Goal: Information Seeking & Learning: Learn about a topic

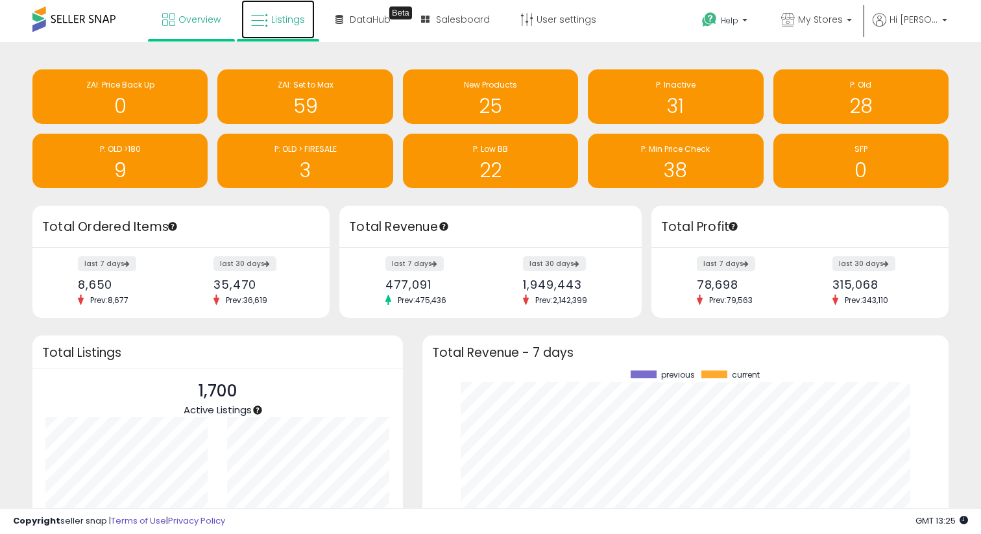
click at [289, 18] on span "Listings" at bounding box center [288, 19] width 34 height 13
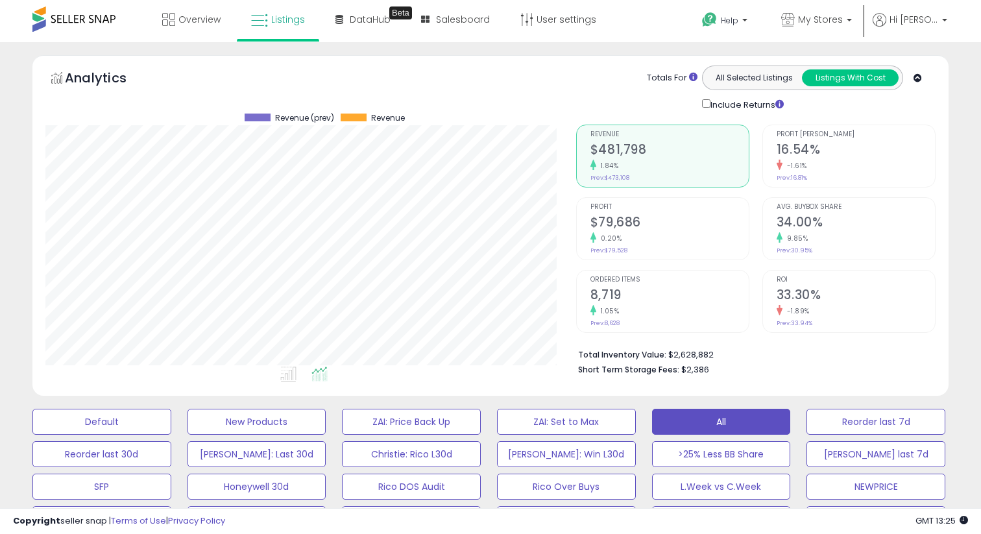
scroll to position [266, 530]
click at [852, 19] on p "My Stores" at bounding box center [816, 21] width 71 height 16
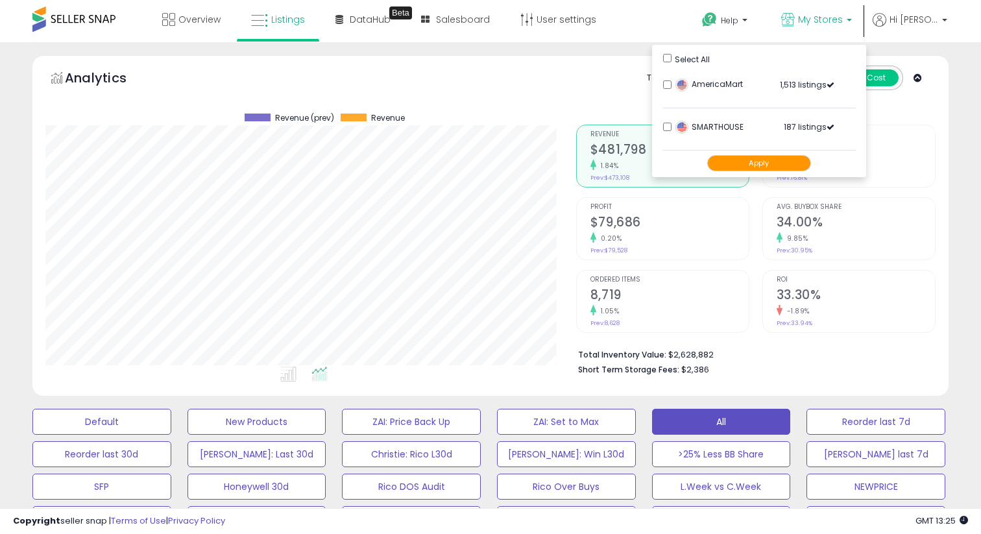
click at [772, 166] on button "Apply" at bounding box center [759, 163] width 104 height 16
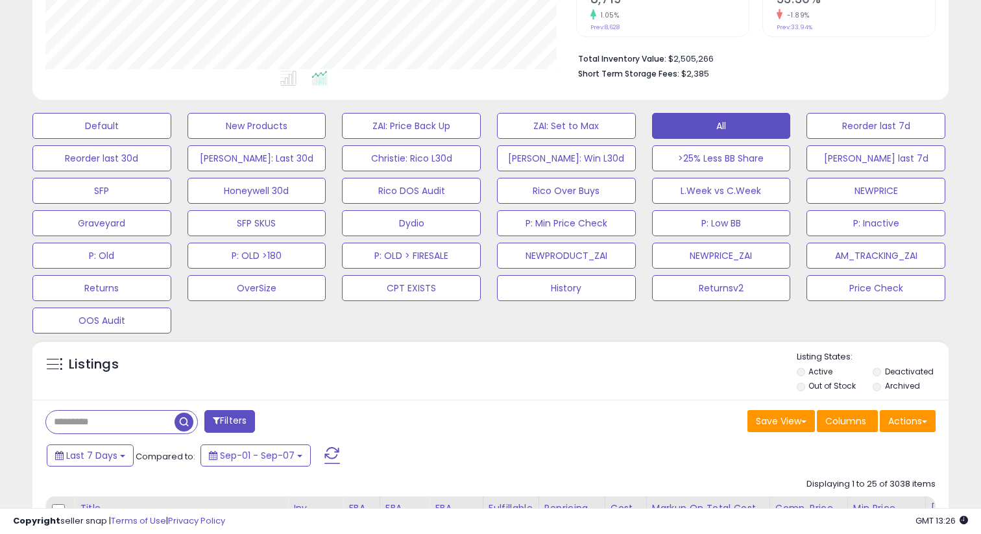
scroll to position [303, 0]
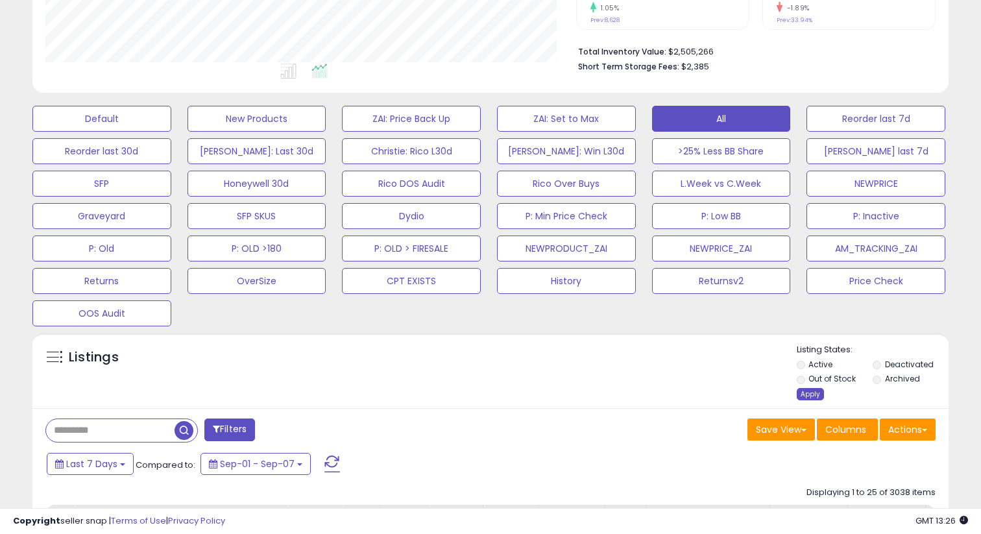
click at [812, 392] on div "Apply" at bounding box center [810, 394] width 27 height 12
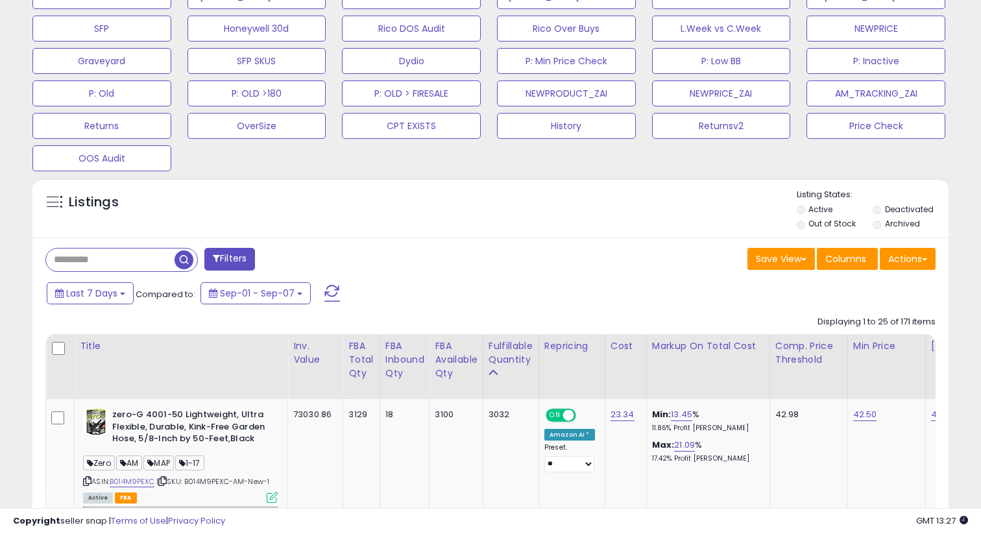
scroll to position [0, 0]
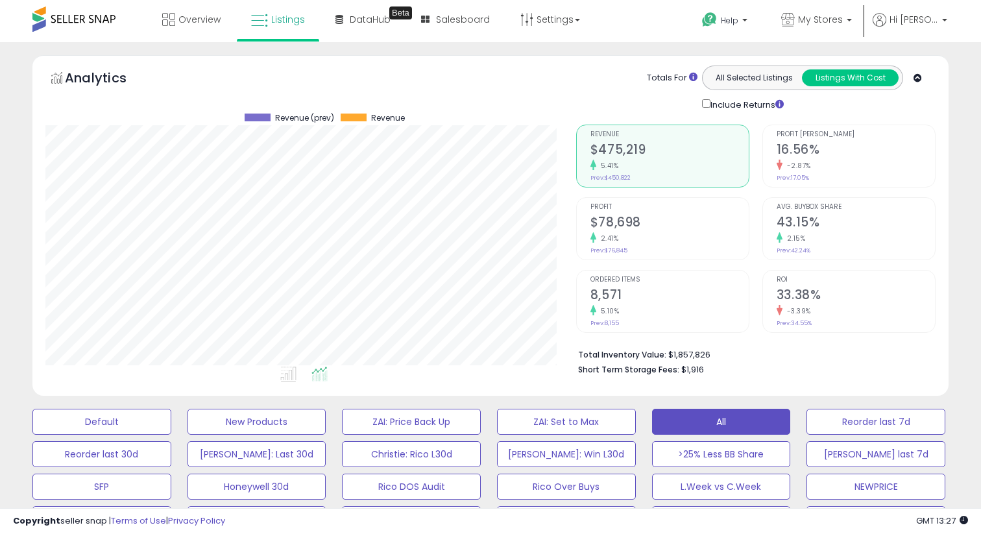
click at [647, 229] on h2 "$78,698" at bounding box center [669, 224] width 158 height 18
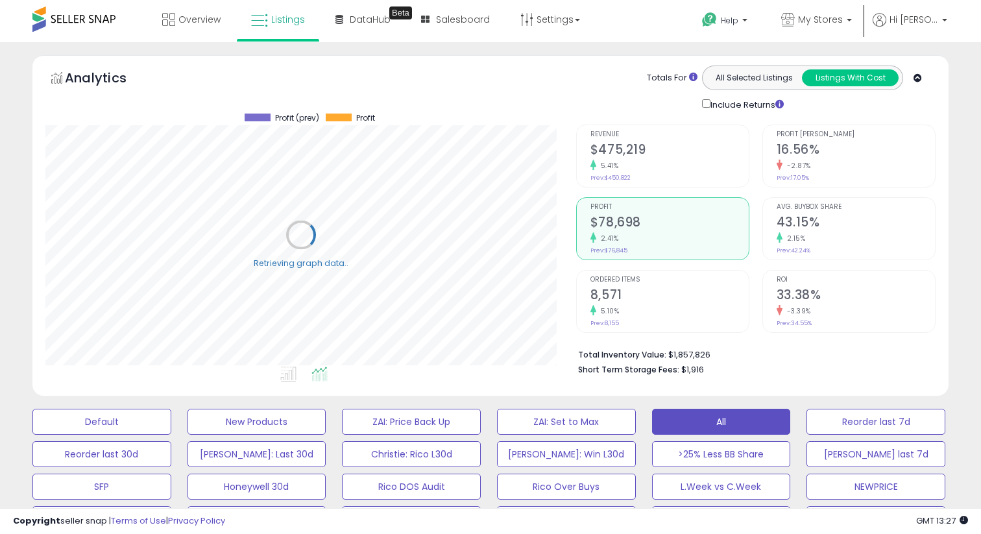
scroll to position [266, 530]
click at [654, 170] on div "5.41%" at bounding box center [669, 166] width 158 height 12
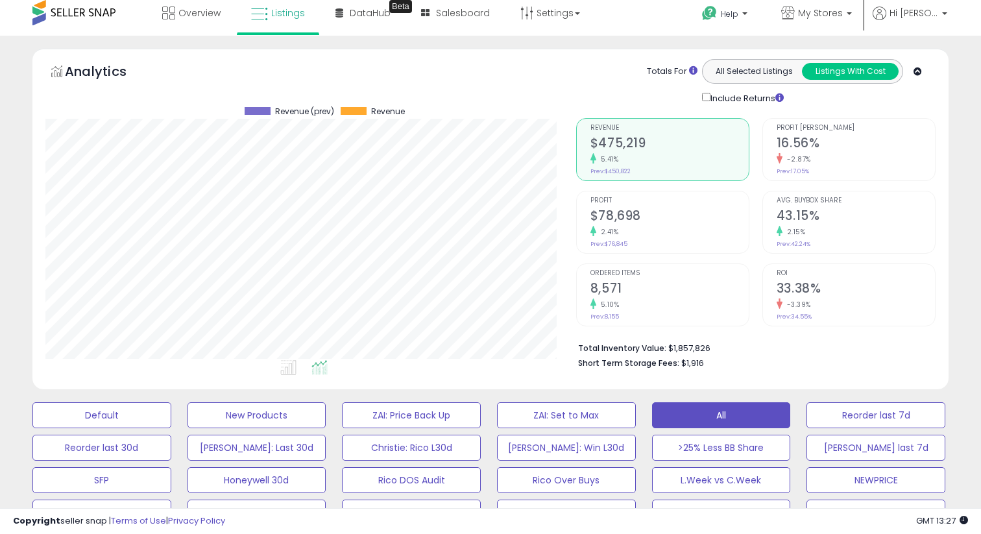
scroll to position [5, 0]
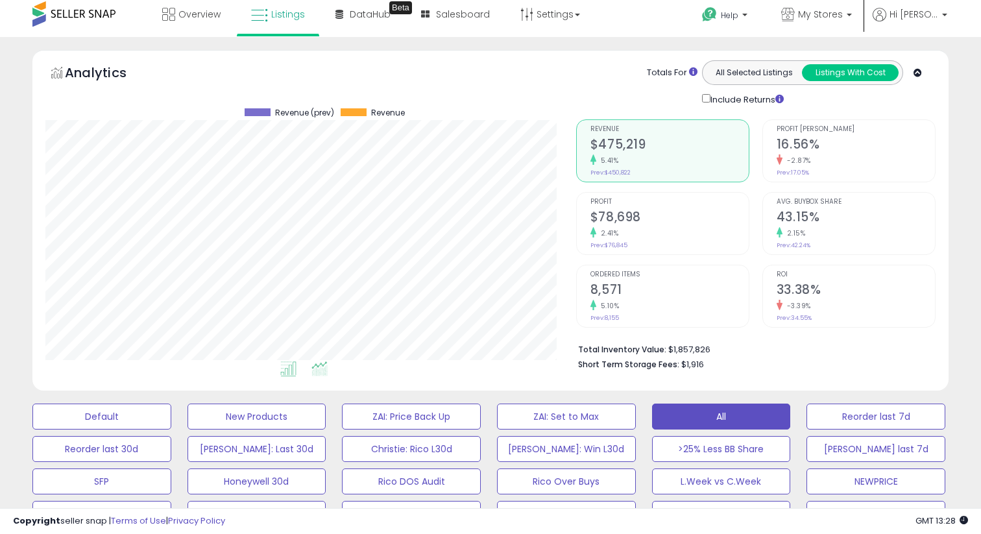
click at [292, 367] on icon at bounding box center [288, 368] width 16 height 15
click at [321, 367] on icon at bounding box center [319, 368] width 16 height 15
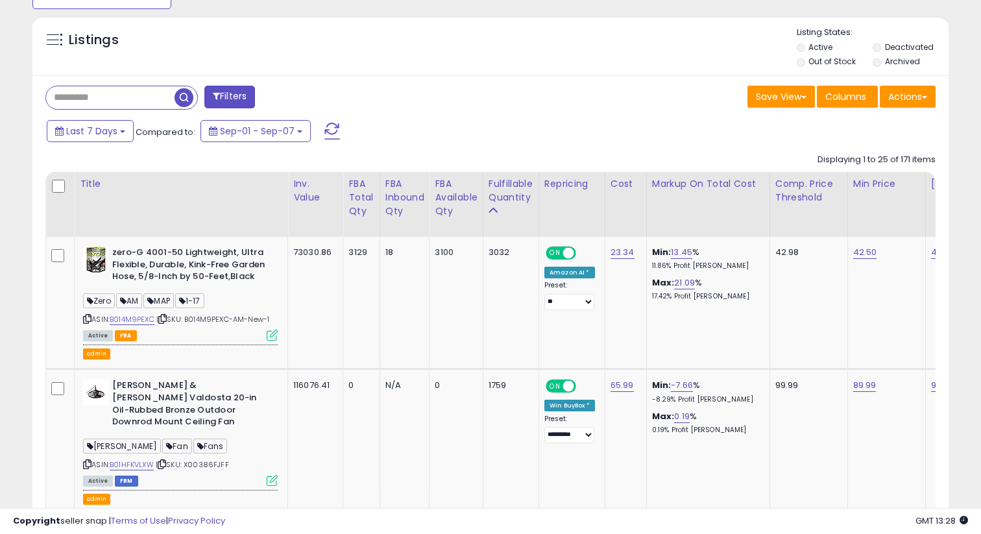
scroll to position [627, 0]
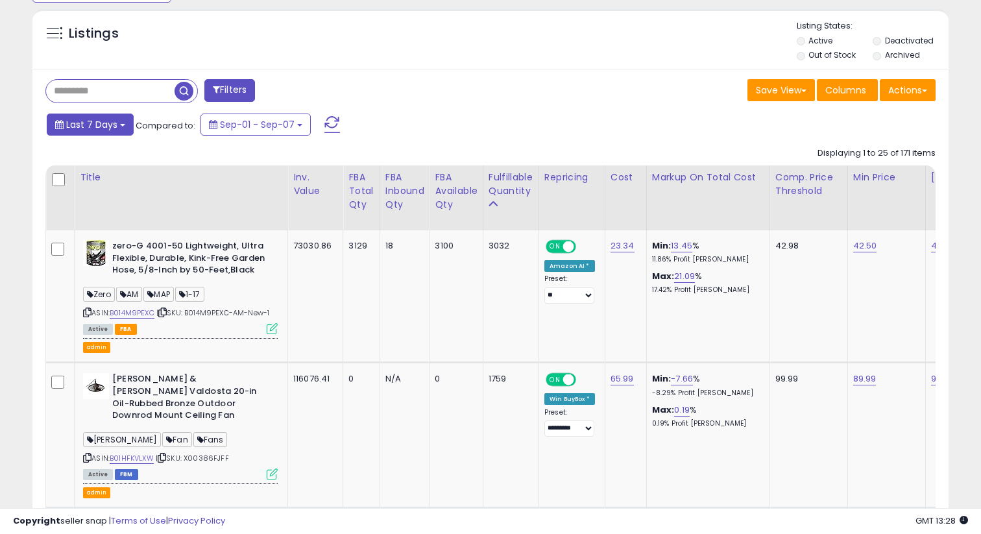
click at [122, 122] on button "Last 7 Days" at bounding box center [90, 125] width 87 height 22
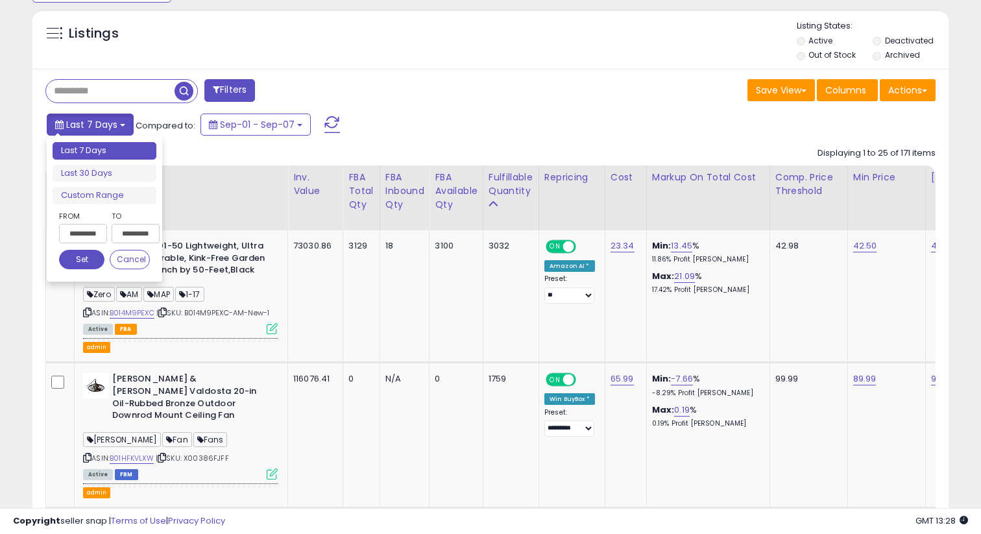
type input "**********"
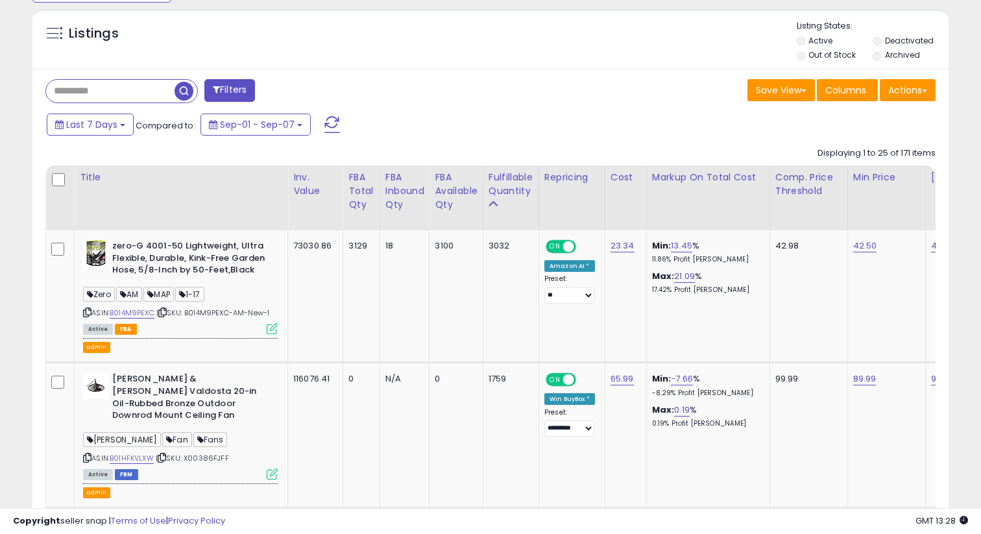
click at [156, 123] on span "Compared to:" at bounding box center [166, 125] width 60 height 12
click at [253, 119] on span "Sep-01 - Sep-07" at bounding box center [257, 124] width 75 height 13
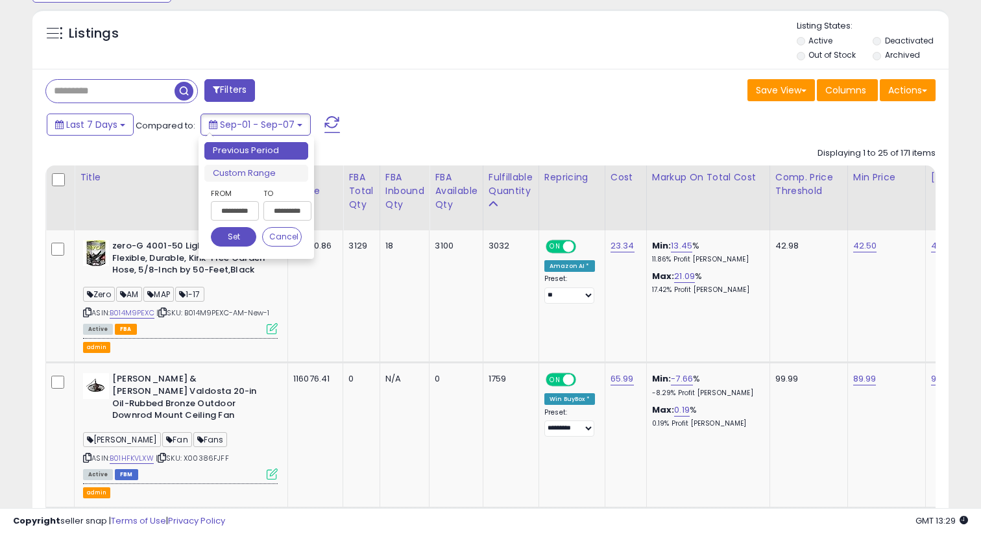
click at [409, 118] on div "Last 7 Days Compared to: Sep-01 - Sep-07" at bounding box center [377, 126] width 668 height 29
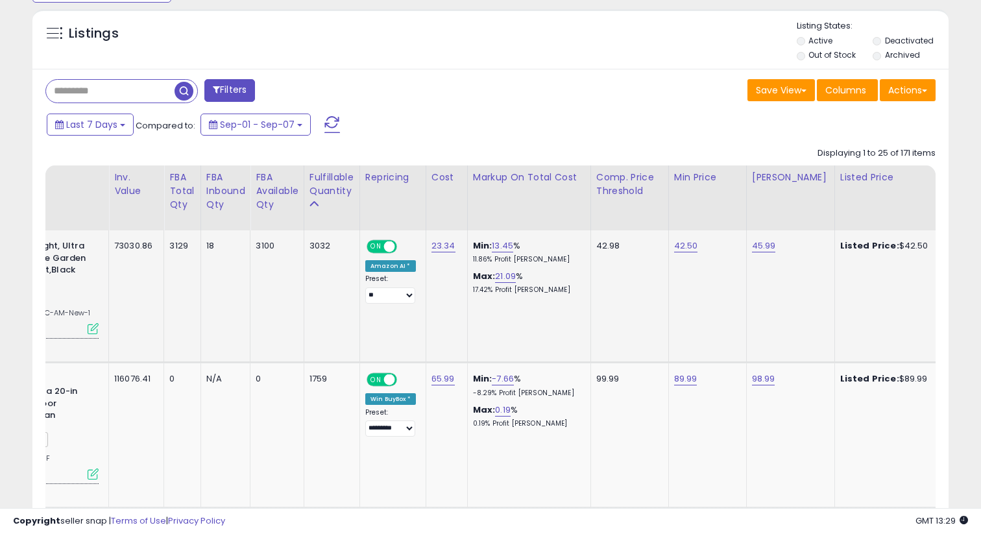
scroll to position [0, 0]
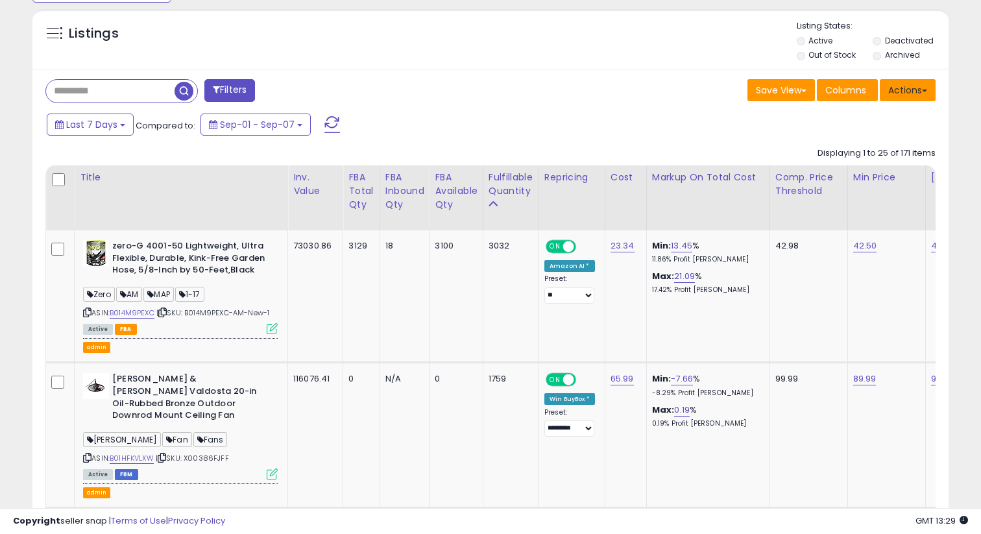
click at [903, 88] on button "Actions" at bounding box center [908, 90] width 56 height 22
click at [840, 99] on button "Columns" at bounding box center [847, 90] width 61 height 22
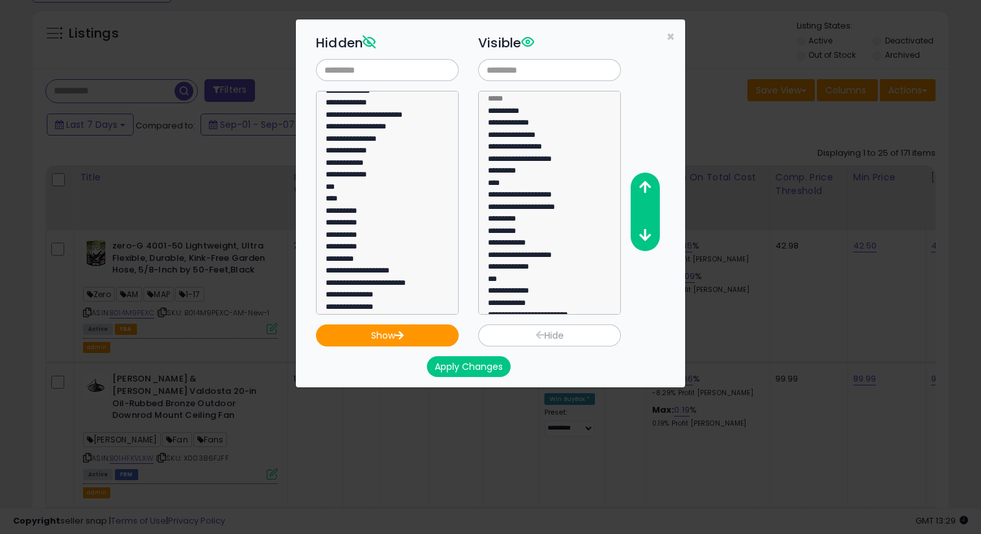
scroll to position [612, 0]
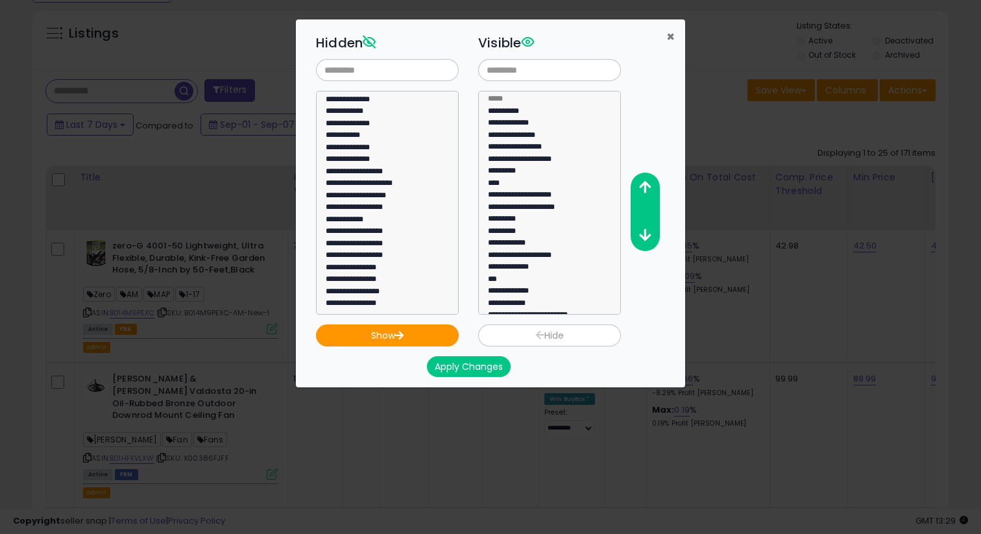
click at [671, 35] on span "×" at bounding box center [670, 36] width 8 height 19
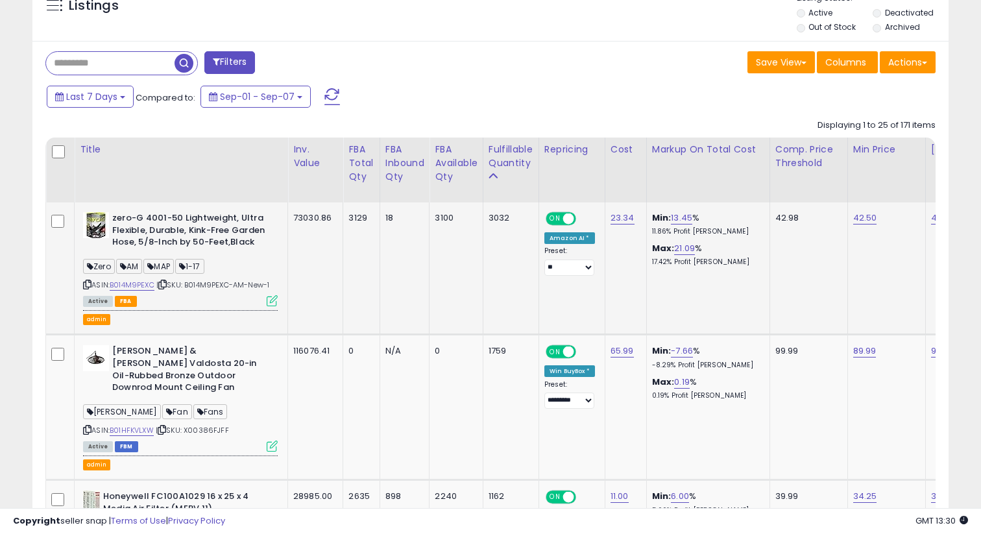
scroll to position [663, 0]
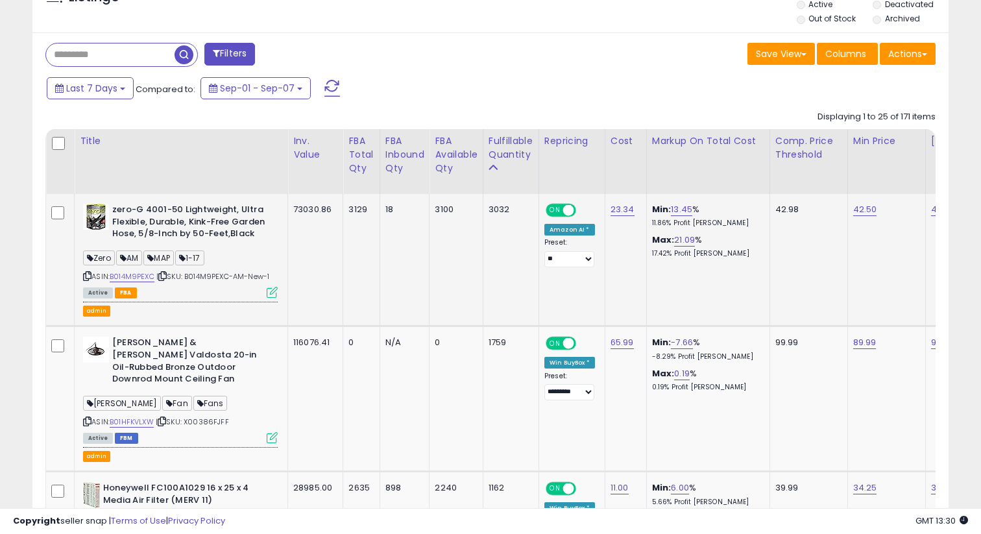
click at [272, 293] on icon at bounding box center [272, 292] width 11 height 11
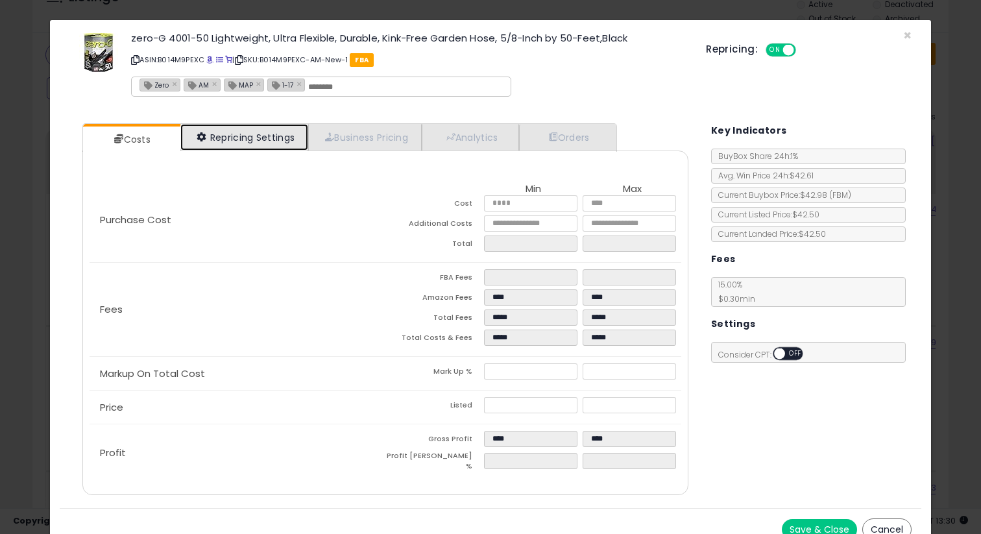
click at [270, 138] on link "Repricing Settings" at bounding box center [244, 137] width 128 height 27
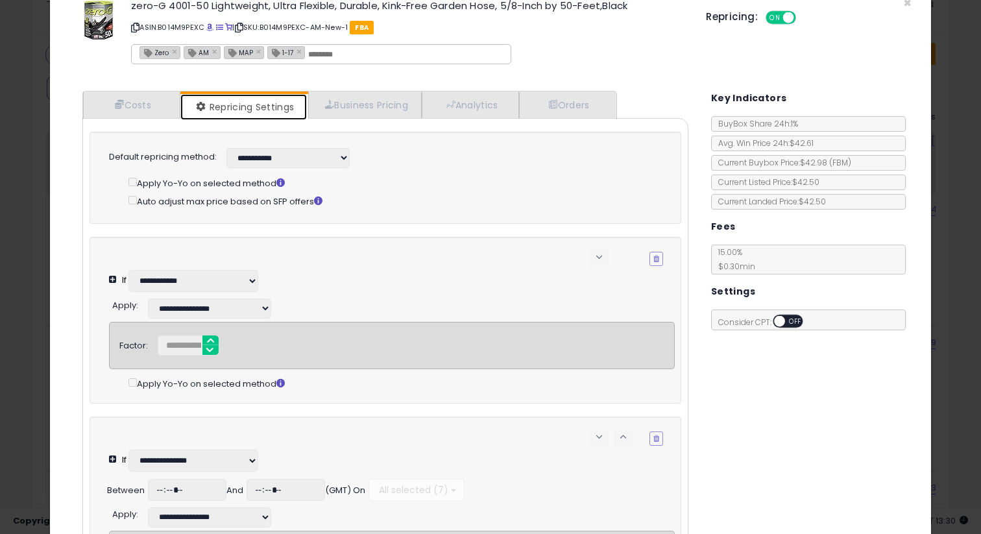
scroll to position [25, 0]
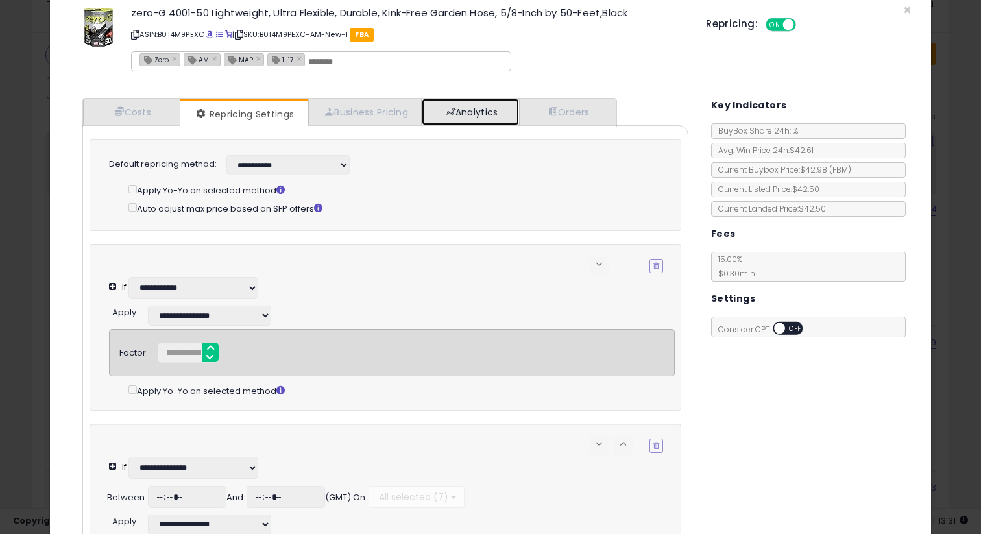
click at [473, 110] on link "Analytics" at bounding box center [470, 112] width 97 height 27
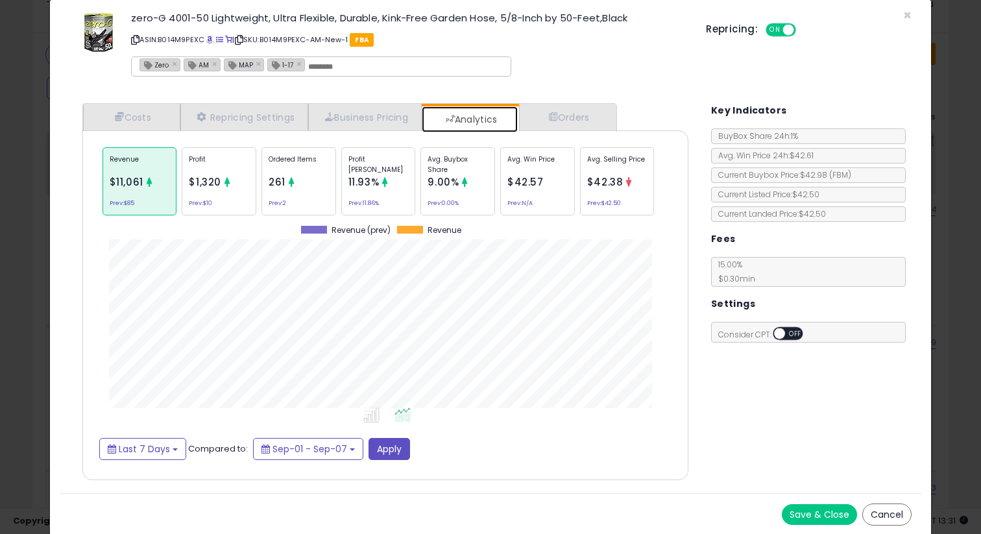
scroll to position [399, 632]
click at [577, 116] on link "Orders" at bounding box center [567, 117] width 96 height 27
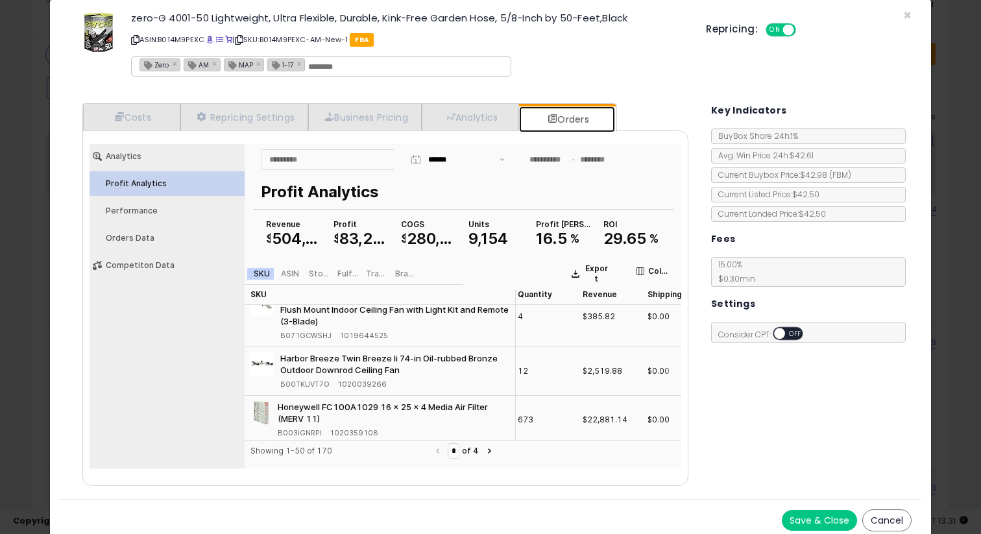
scroll to position [0, 3]
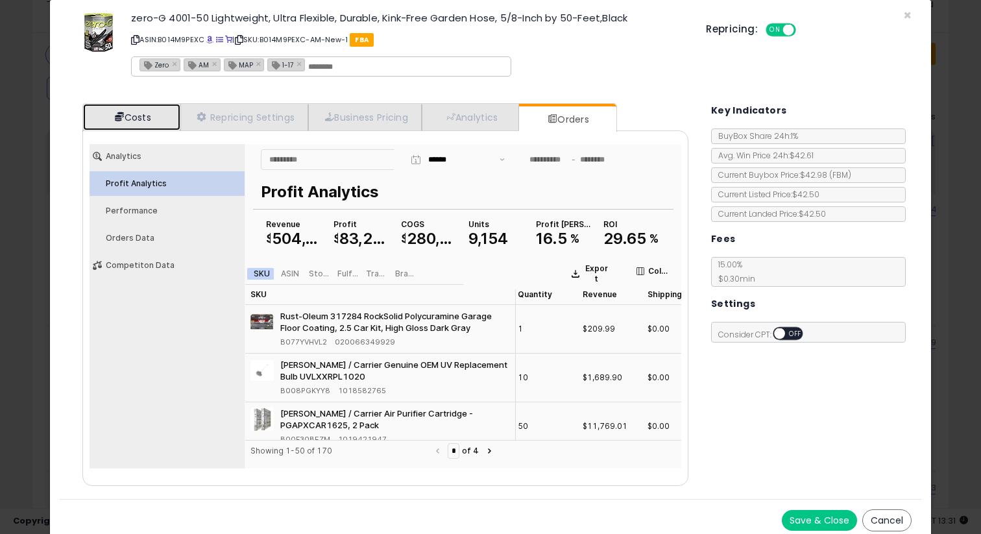
click at [152, 120] on link "Costs" at bounding box center [131, 117] width 97 height 27
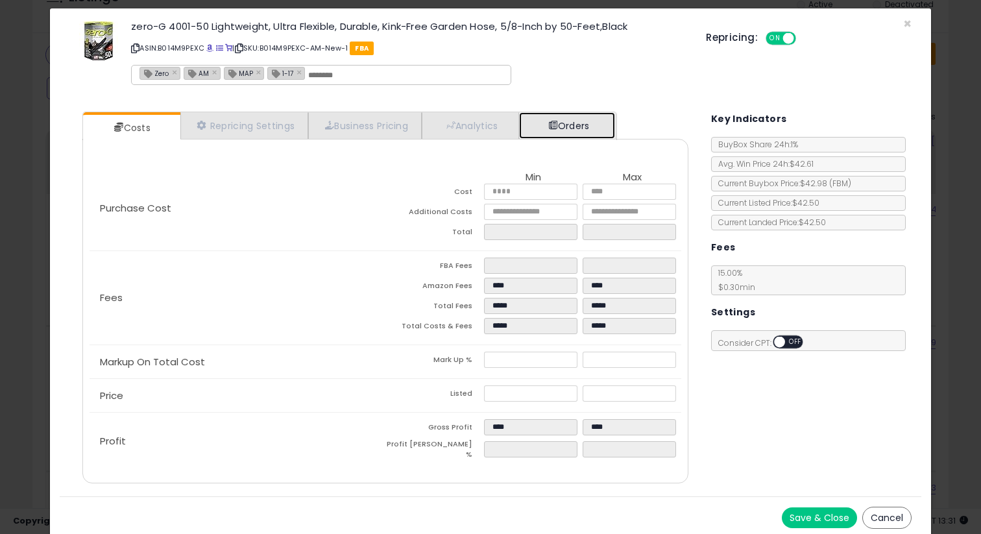
click at [548, 123] on link "Orders" at bounding box center [567, 125] width 96 height 27
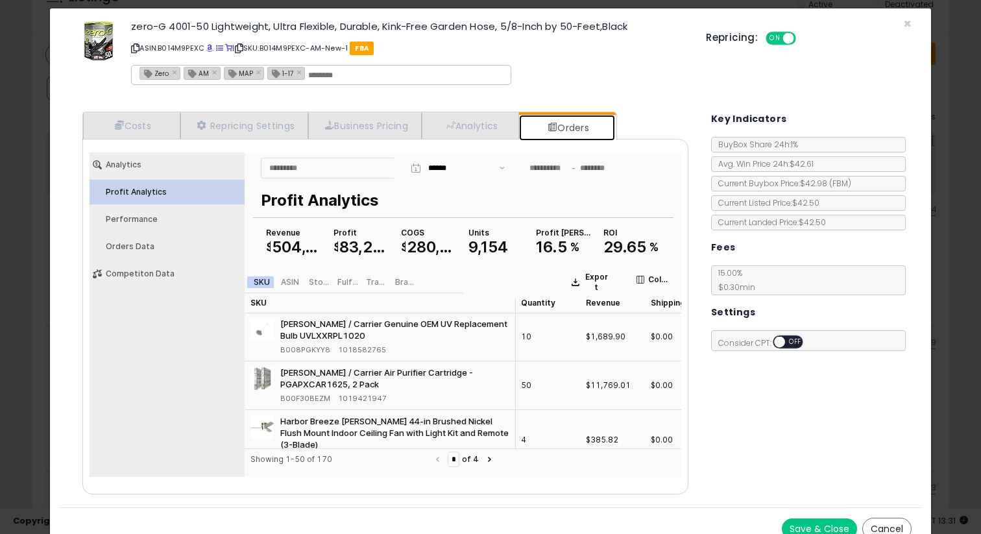
scroll to position [0, 0]
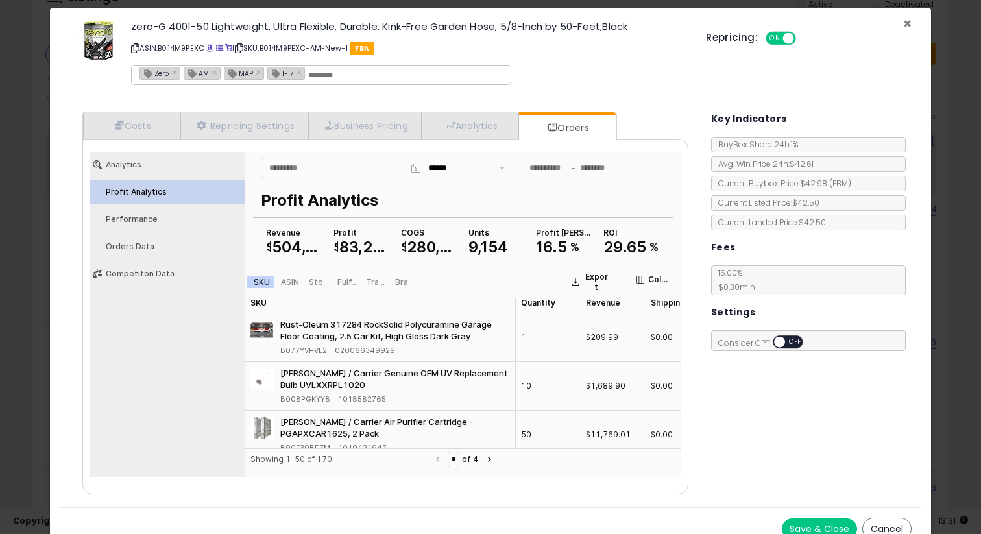
click at [906, 21] on span "×" at bounding box center [907, 23] width 8 height 19
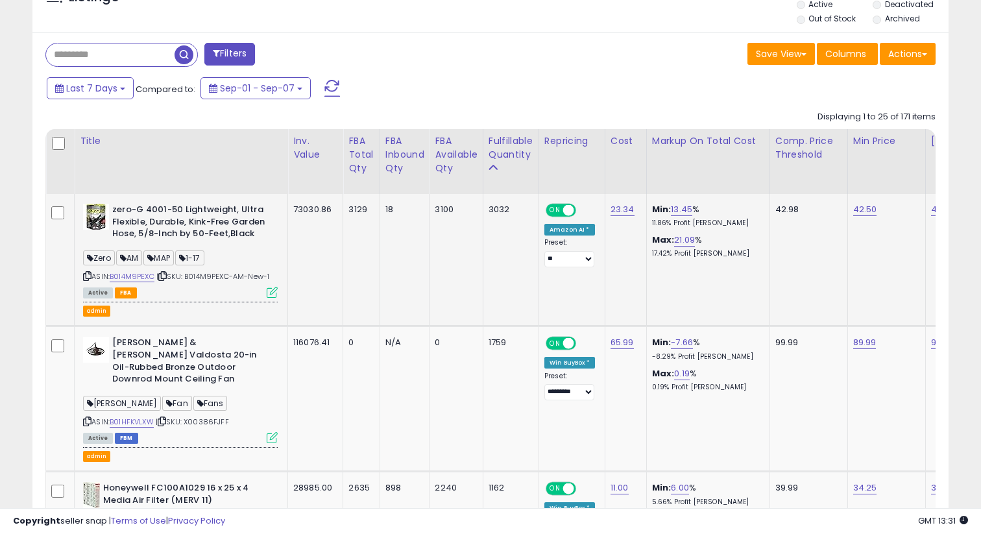
click at [273, 295] on icon at bounding box center [272, 292] width 11 height 11
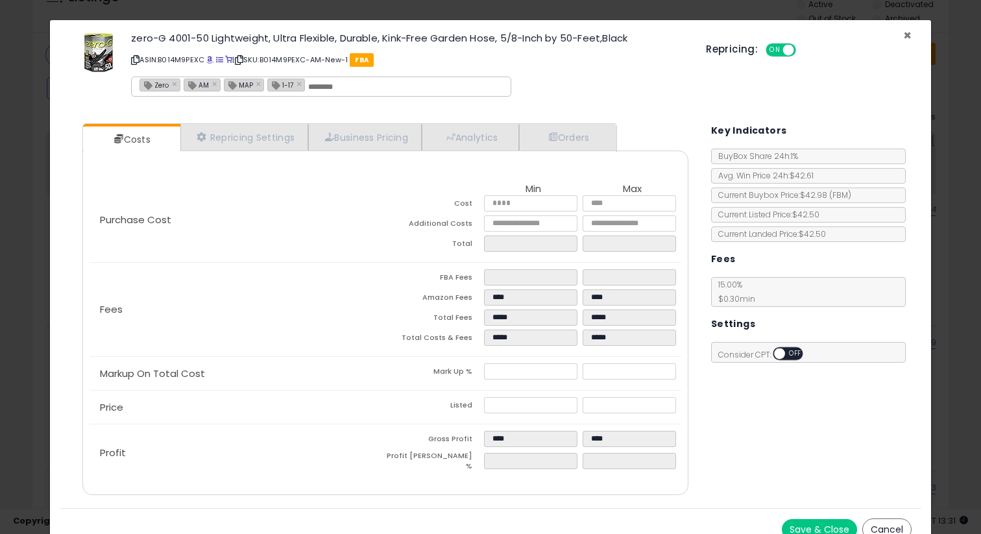
click at [907, 34] on span "×" at bounding box center [907, 35] width 8 height 19
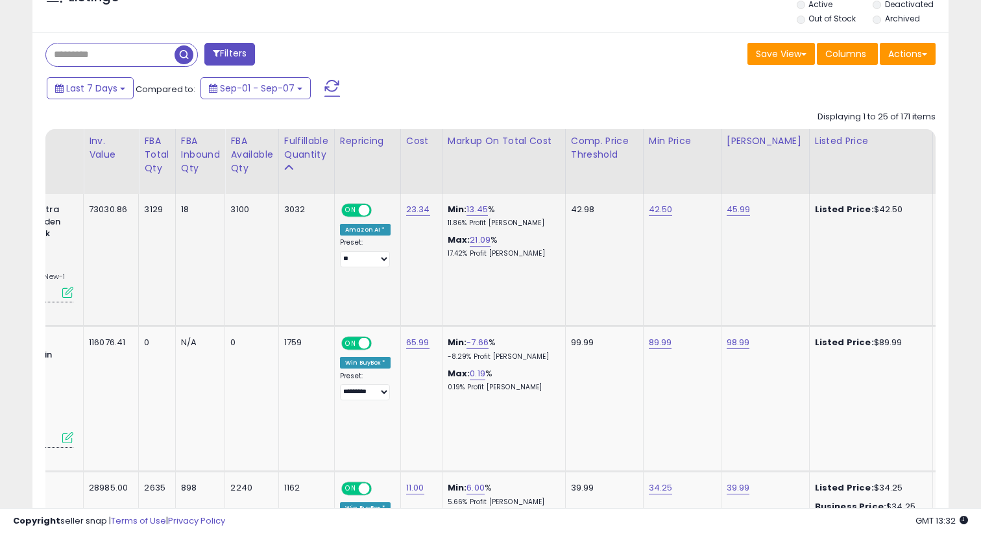
scroll to position [0, 217]
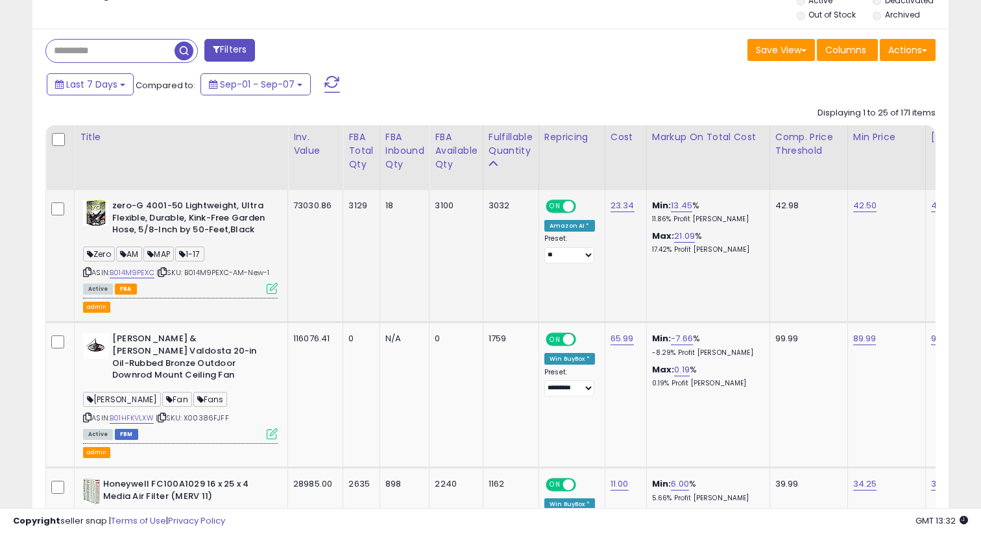
click at [274, 289] on icon at bounding box center [272, 288] width 11 height 11
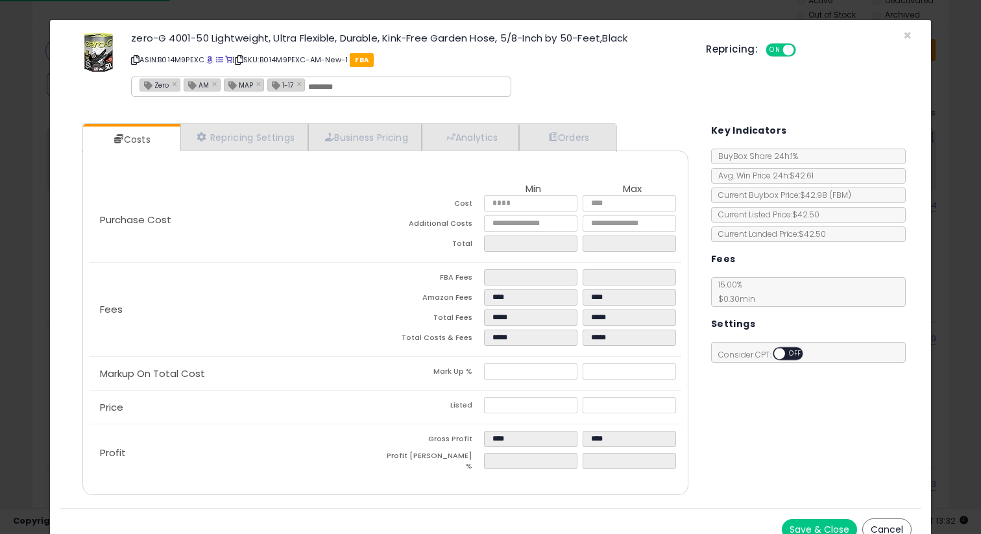
select select "**********"
click at [241, 139] on link "Repricing Settings" at bounding box center [244, 137] width 128 height 27
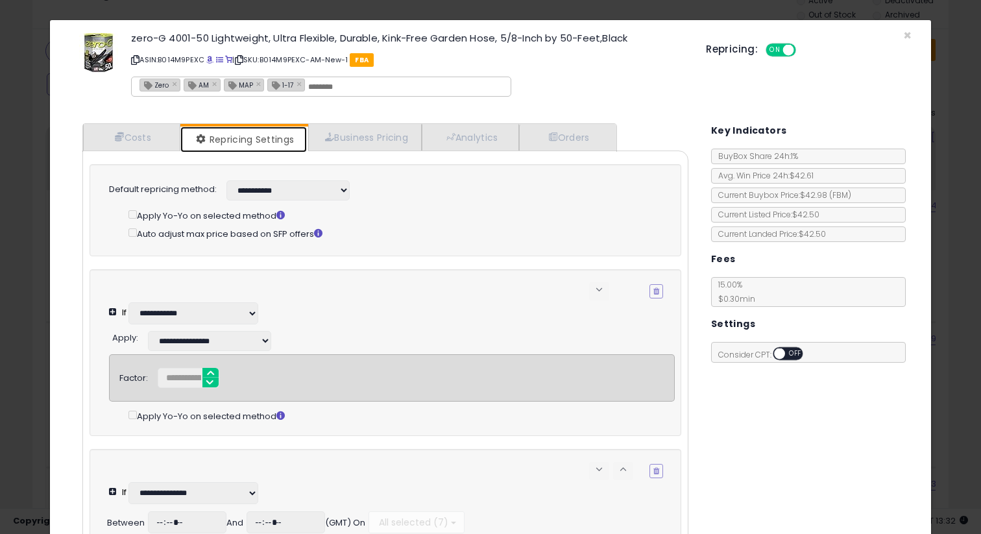
select select "**********"
click at [910, 36] on span "×" at bounding box center [907, 35] width 8 height 19
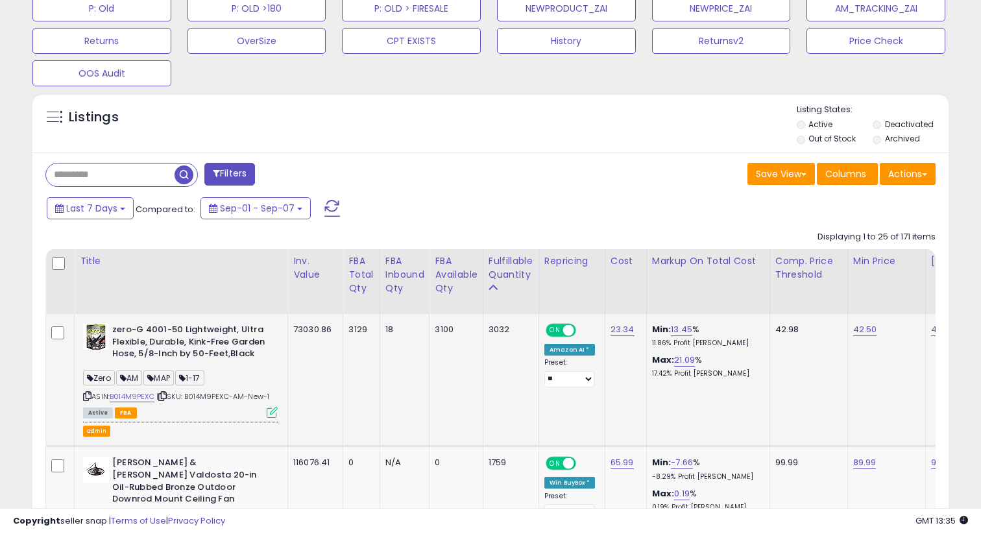
scroll to position [570, 0]
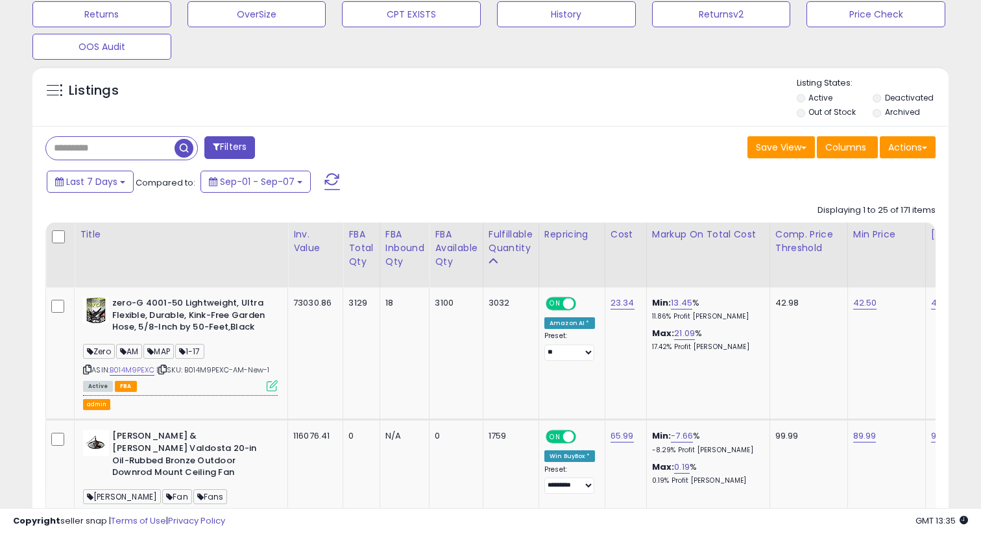
click at [237, 144] on button "Filters" at bounding box center [229, 147] width 51 height 23
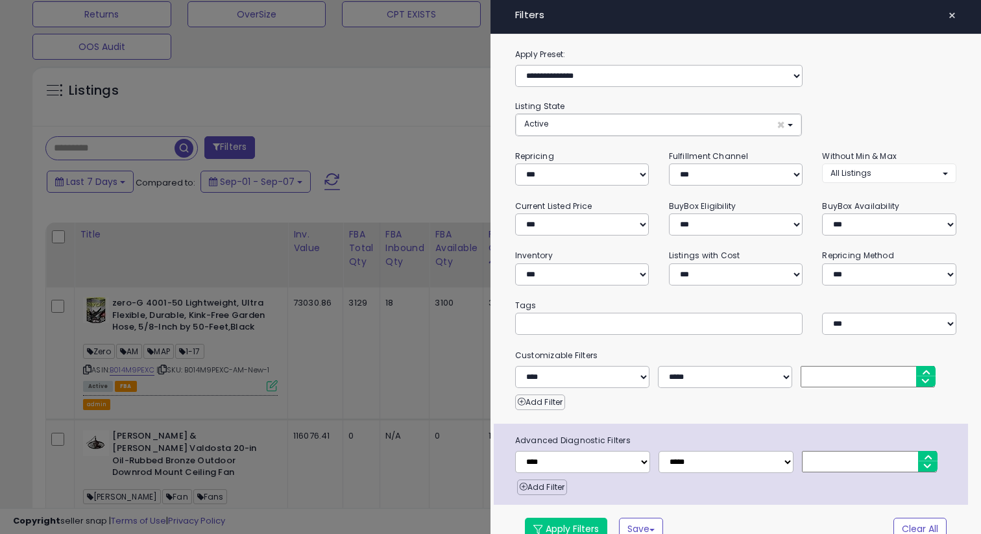
scroll to position [19, 0]
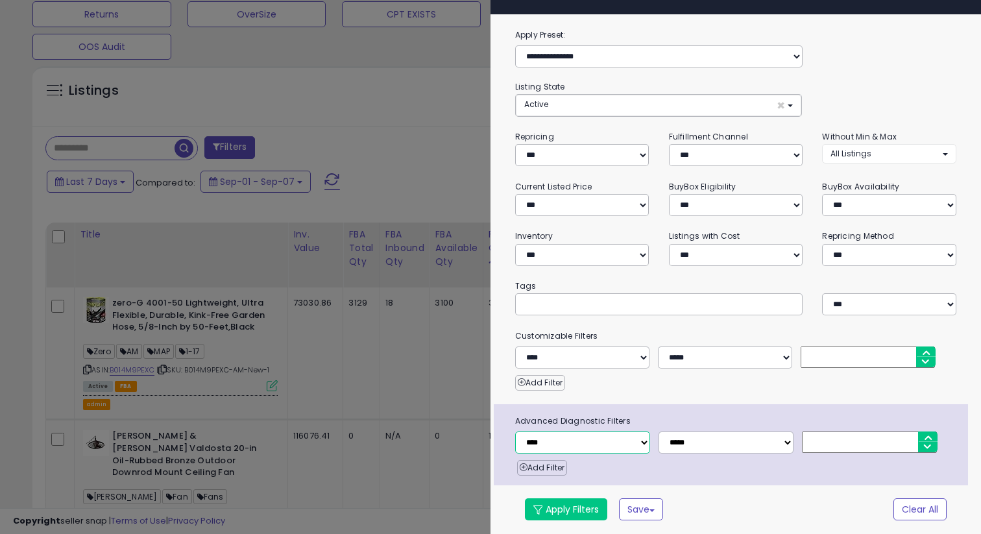
click at [631, 443] on select "**********" at bounding box center [582, 442] width 135 height 22
select select "**********"
click at [515, 431] on select "**********" at bounding box center [582, 442] width 135 height 22
click at [707, 444] on select "**********" at bounding box center [725, 442] width 135 height 22
select select "*"
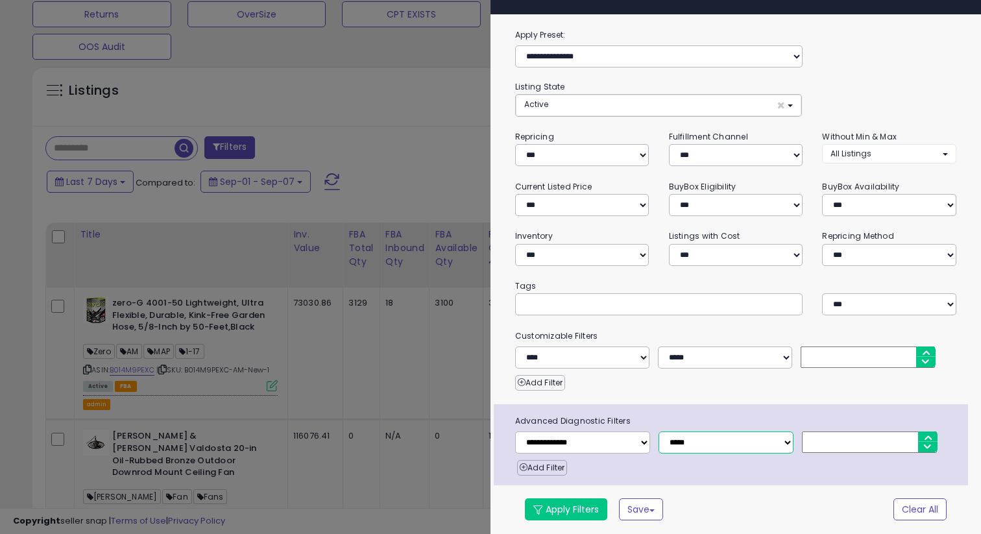
click at [658, 431] on select "**********" at bounding box center [725, 442] width 135 height 22
click at [825, 445] on input "number" at bounding box center [869, 441] width 135 height 21
type input "***"
click at [564, 507] on button "Apply Filters" at bounding box center [566, 509] width 82 height 22
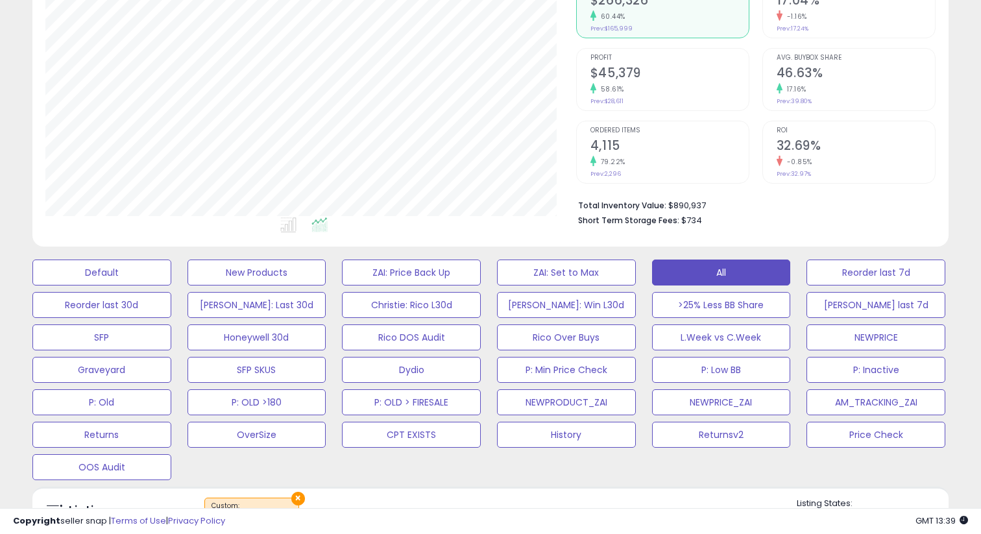
scroll to position [0, 0]
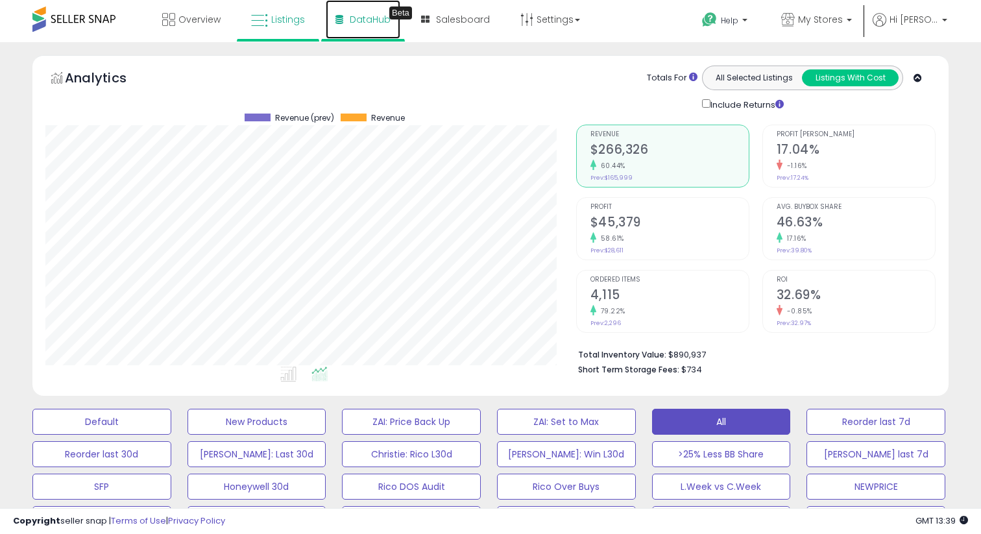
click at [372, 23] on span "DataHub" at bounding box center [370, 19] width 41 height 13
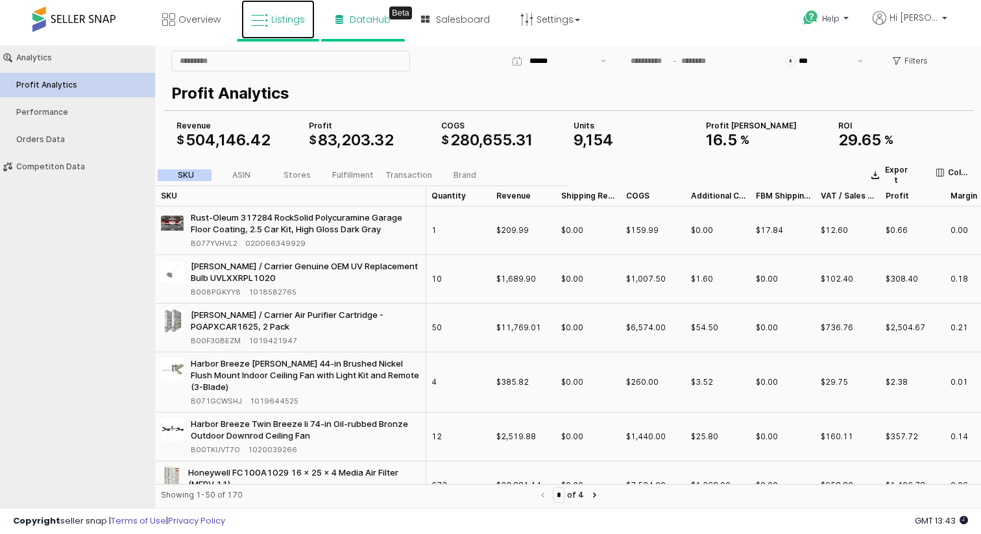
click at [291, 19] on span "Listings" at bounding box center [288, 19] width 34 height 13
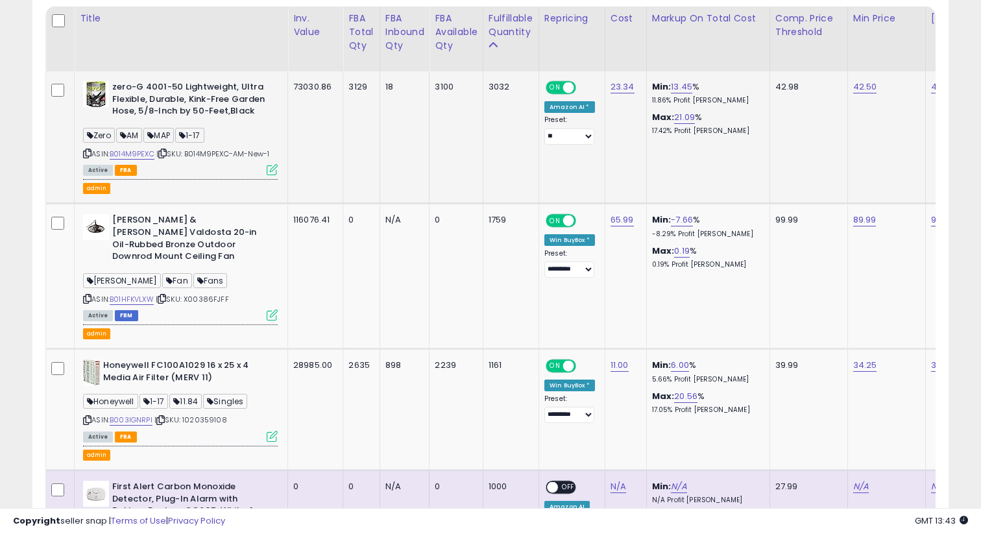
scroll to position [788, 0]
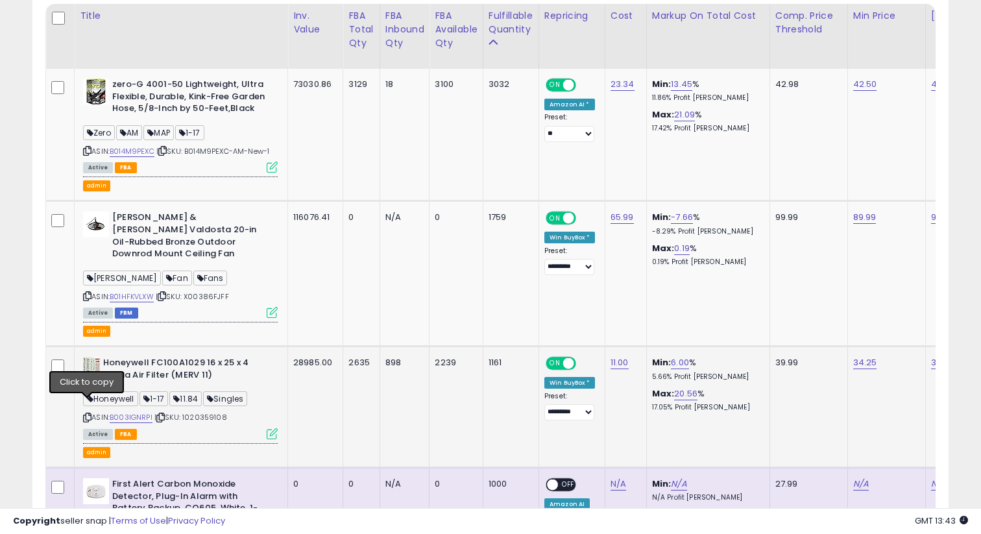
click at [89, 414] on icon at bounding box center [87, 417] width 8 height 7
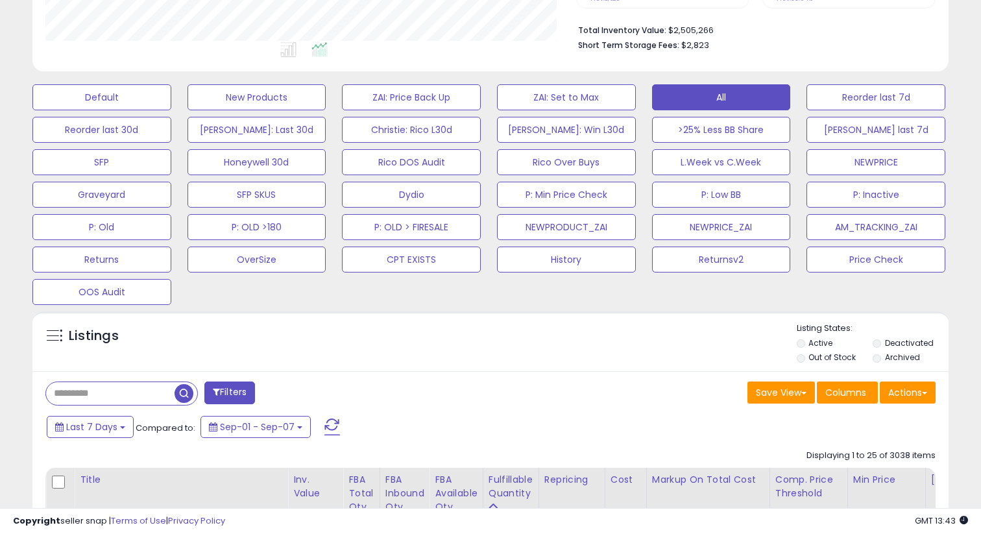
scroll to position [346, 0]
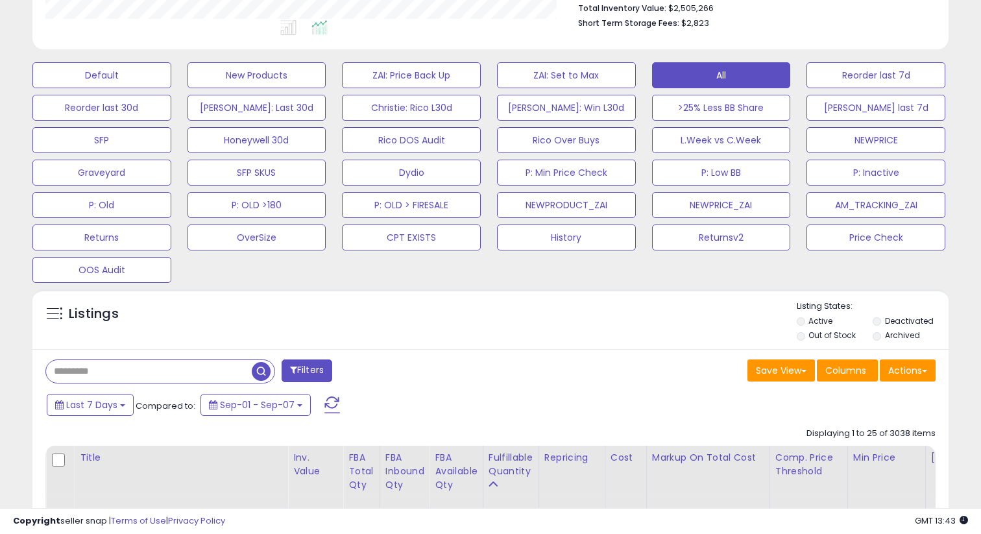
click at [123, 370] on input "text" at bounding box center [149, 371] width 206 height 23
paste input "**********"
type input "**********"
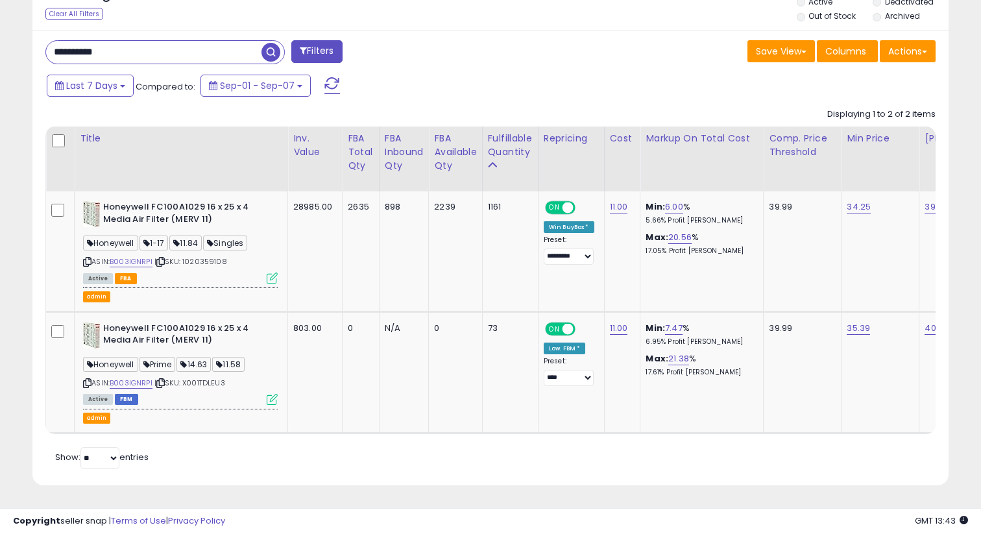
scroll to position [266, 530]
click at [273, 278] on icon at bounding box center [272, 277] width 11 height 11
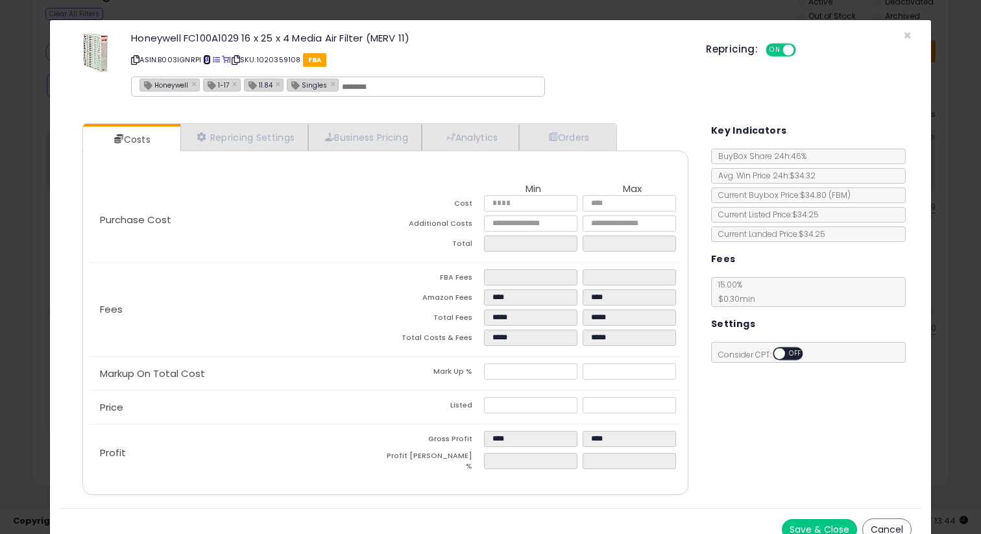
click at [207, 60] on span at bounding box center [206, 59] width 7 height 7
click at [883, 522] on button "Cancel" at bounding box center [886, 529] width 49 height 22
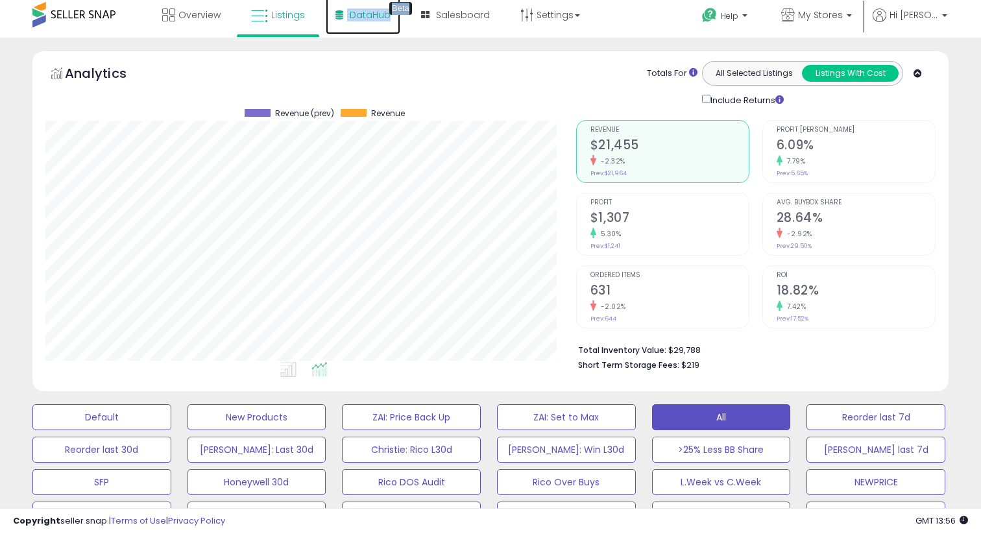
scroll to position [0, 0]
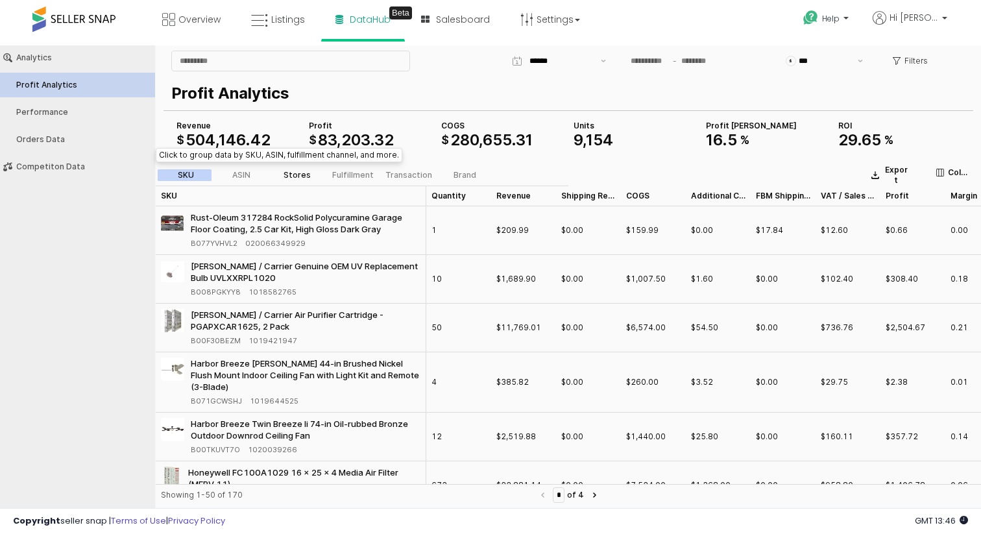
click at [298, 175] on div "Stores" at bounding box center [296, 175] width 27 height 9
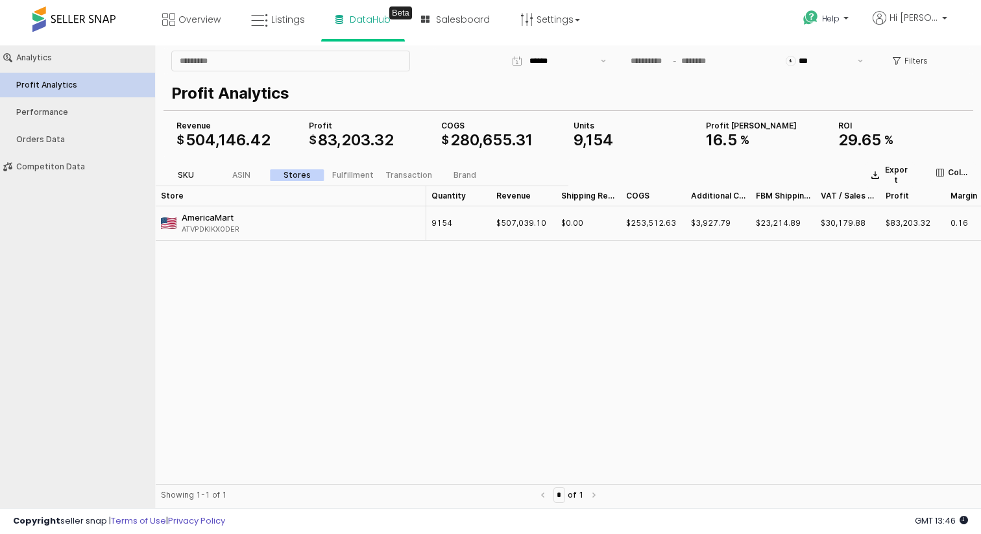
click at [183, 171] on div "SKU" at bounding box center [186, 175] width 16 height 9
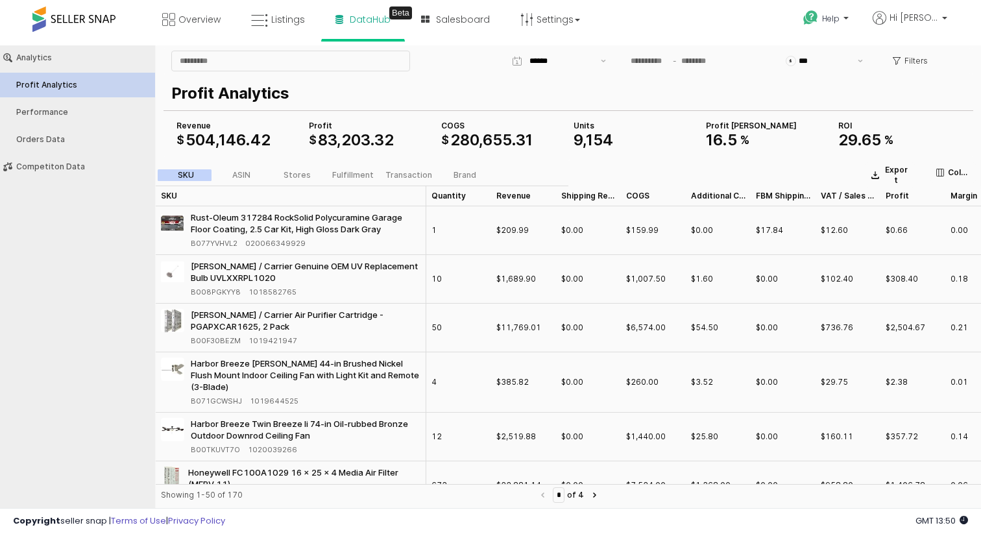
click at [79, 88] on div "Profit Analytics" at bounding box center [84, 84] width 136 height 9
click at [71, 111] on div "Performance" at bounding box center [84, 112] width 136 height 9
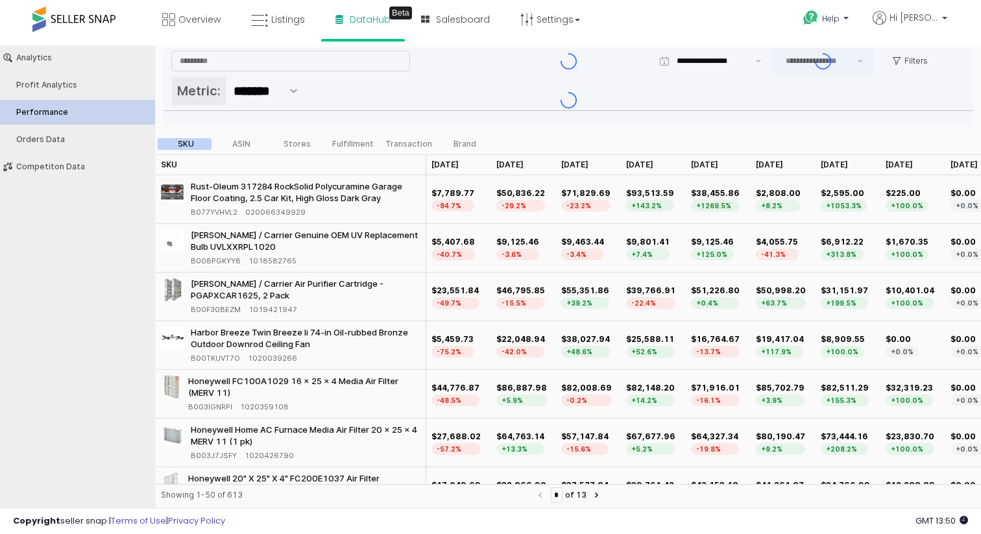
type input "***"
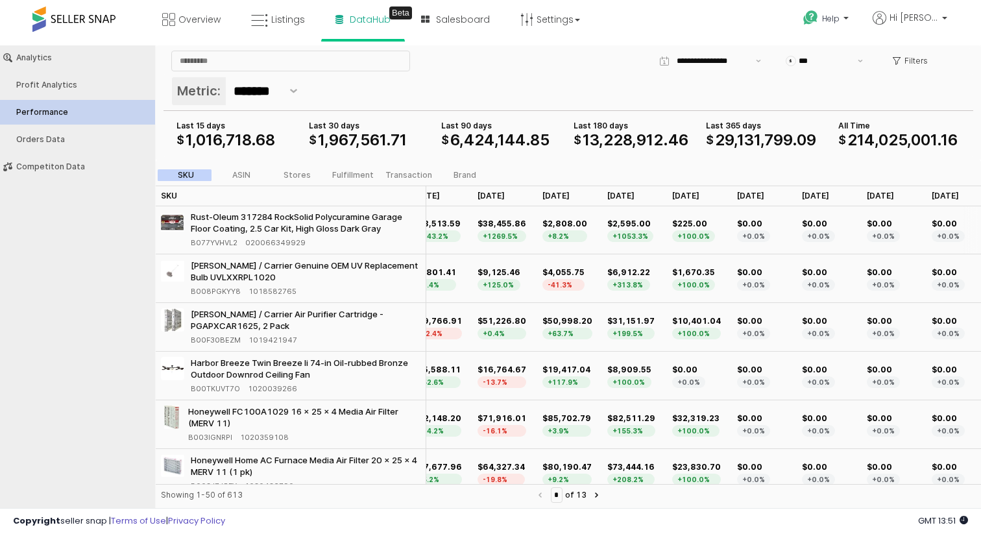
scroll to position [1, 0]
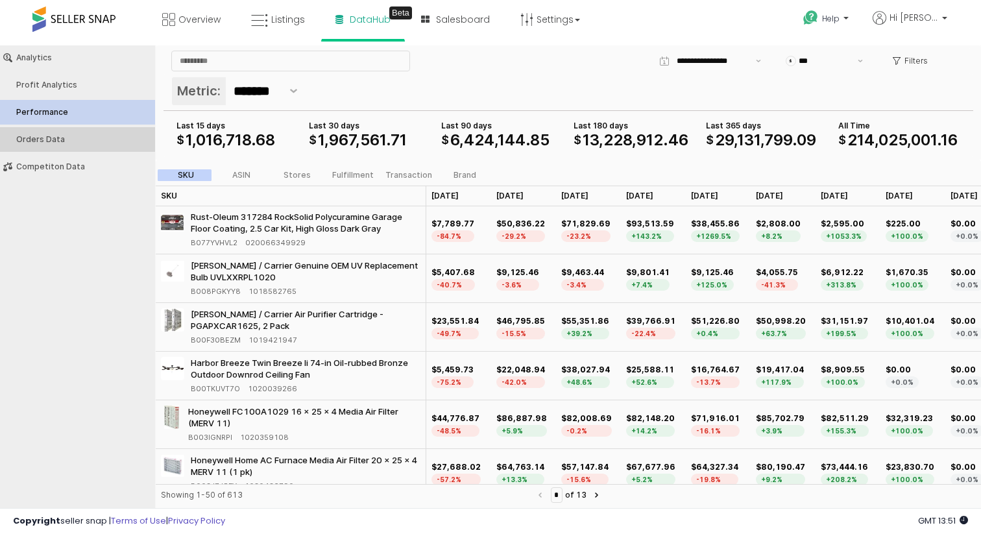
click at [40, 139] on div "Orders Data" at bounding box center [84, 139] width 136 height 9
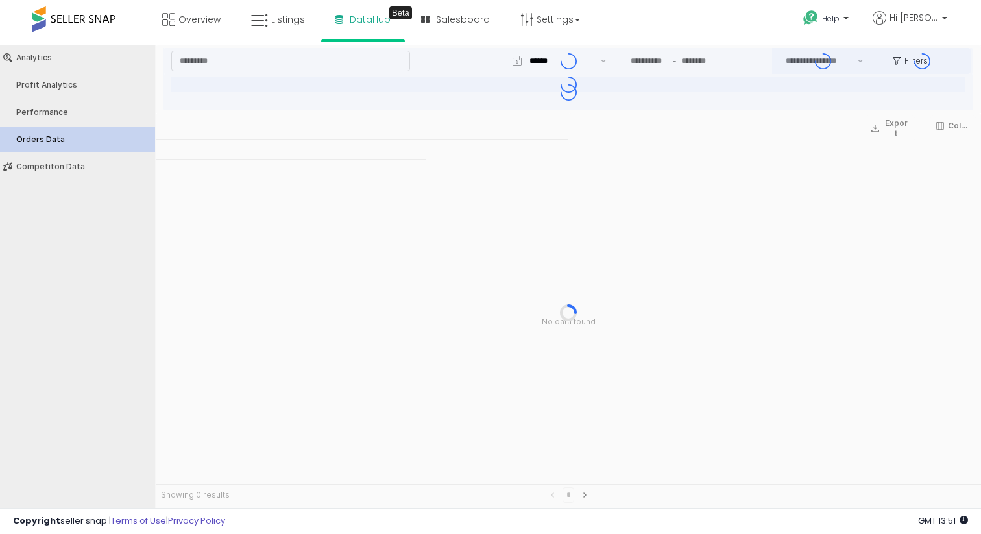
type input "***"
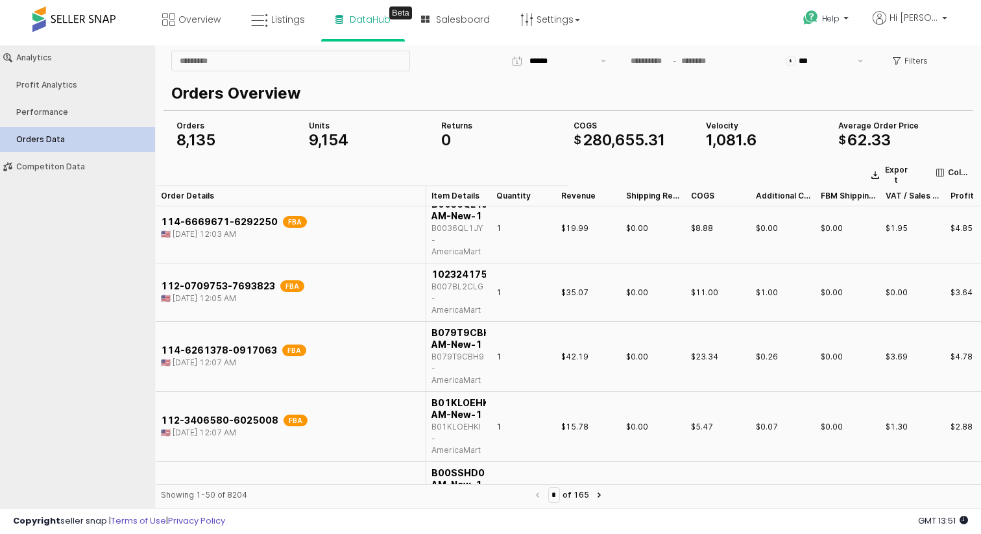
scroll to position [91, 0]
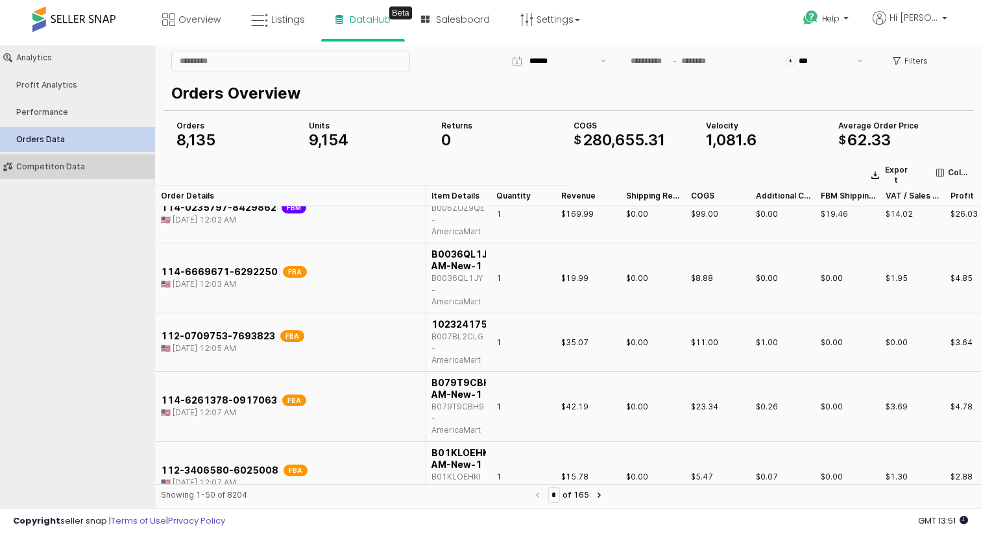
click at [55, 171] on div "Competiton Data" at bounding box center [84, 166] width 136 height 9
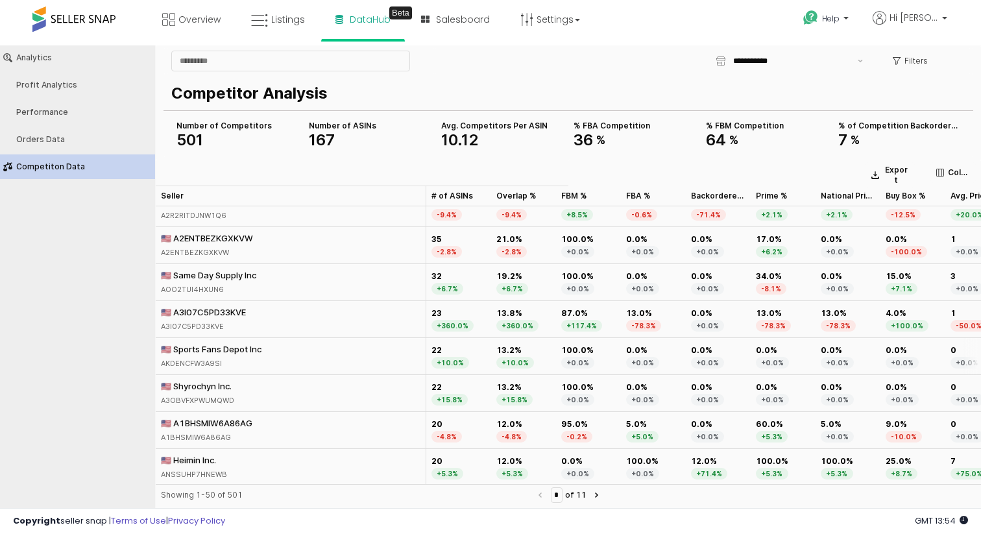
scroll to position [74, 0]
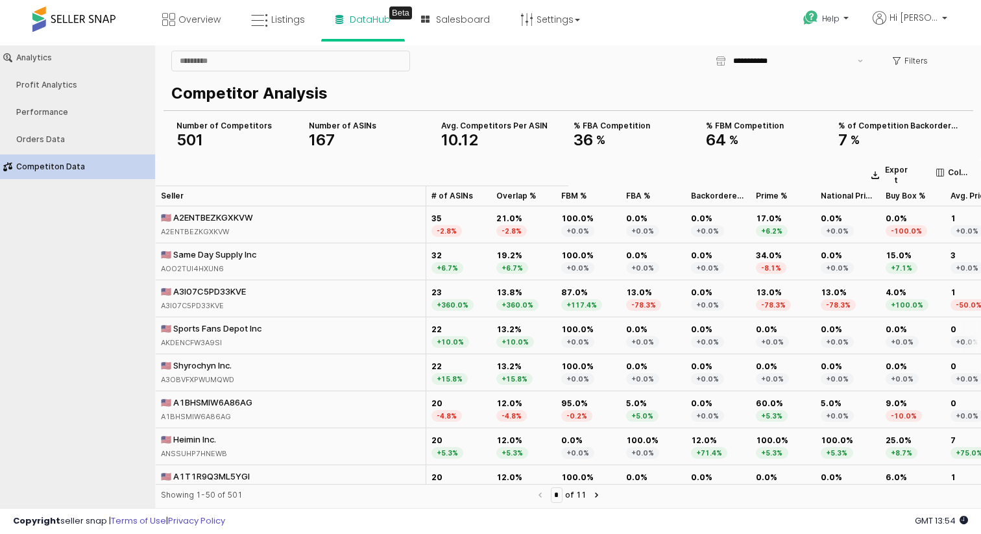
click at [208, 322] on div "🇺🇸 Sports Fans Depot Inc" at bounding box center [211, 328] width 101 height 12
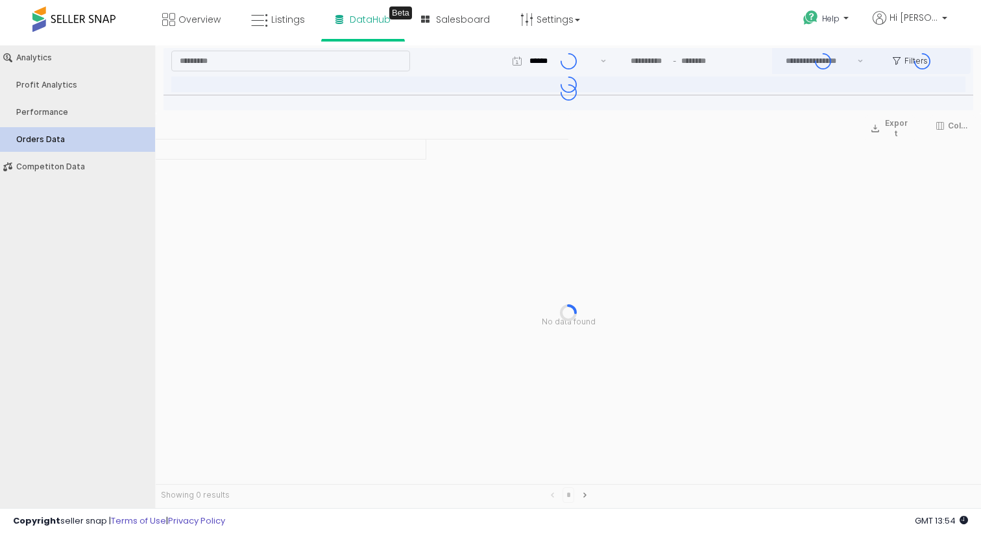
type input "***"
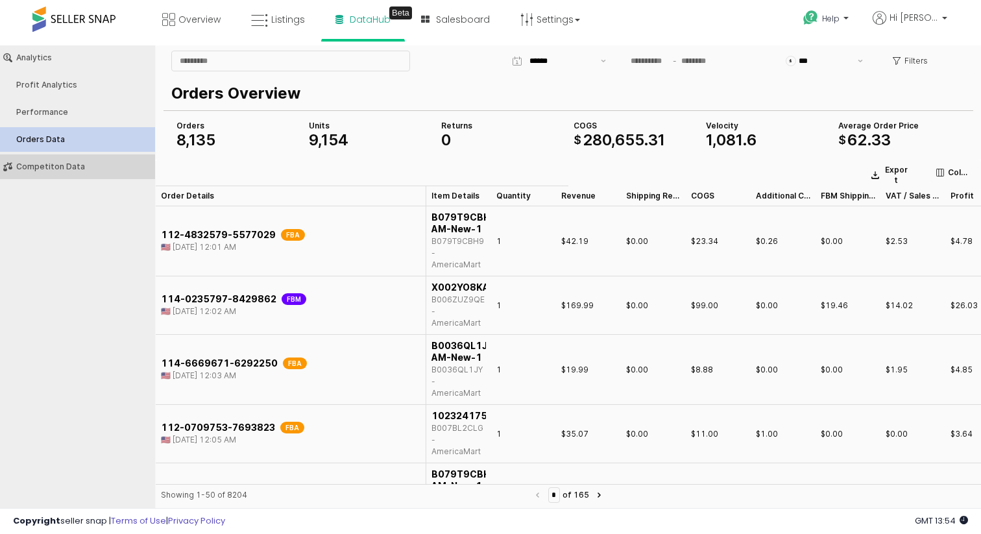
click at [58, 166] on div "Competiton Data" at bounding box center [84, 166] width 136 height 9
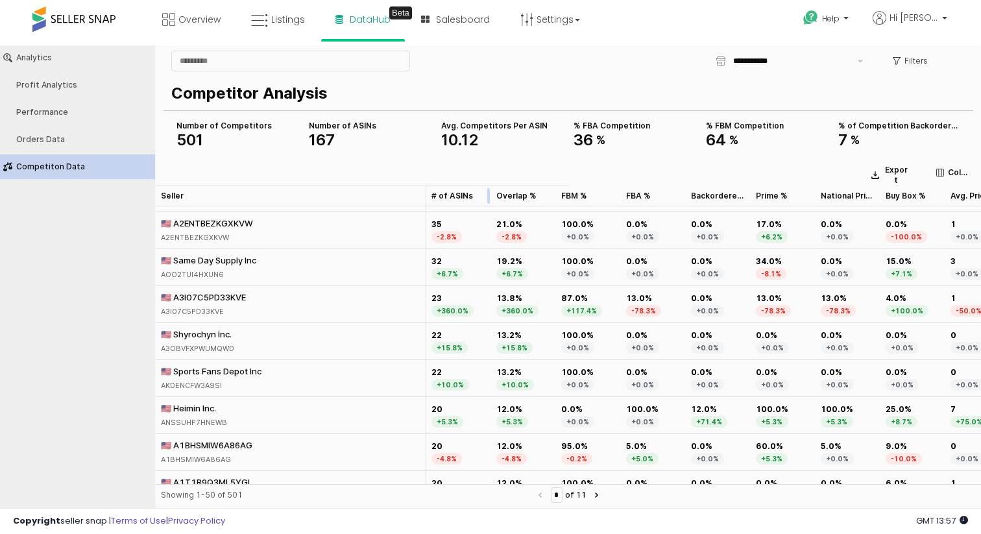
scroll to position [0, 0]
